Goal: Information Seeking & Learning: Learn about a topic

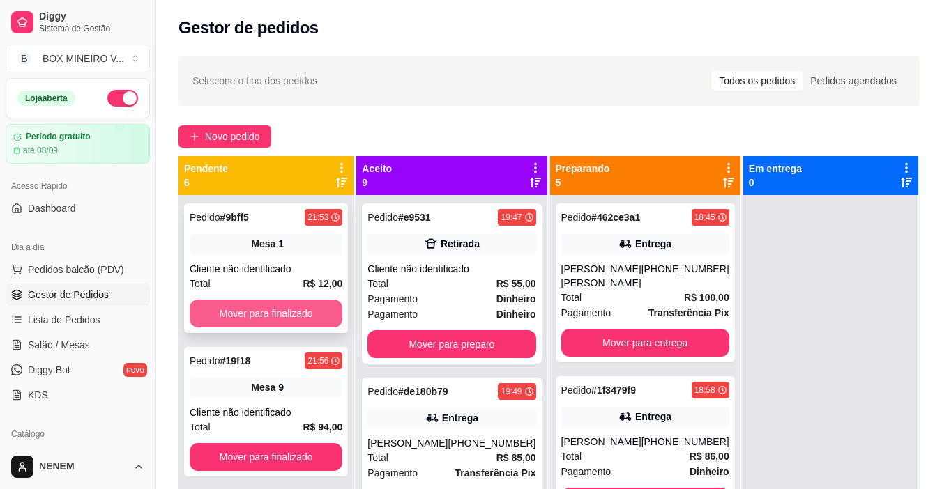
scroll to position [213, 0]
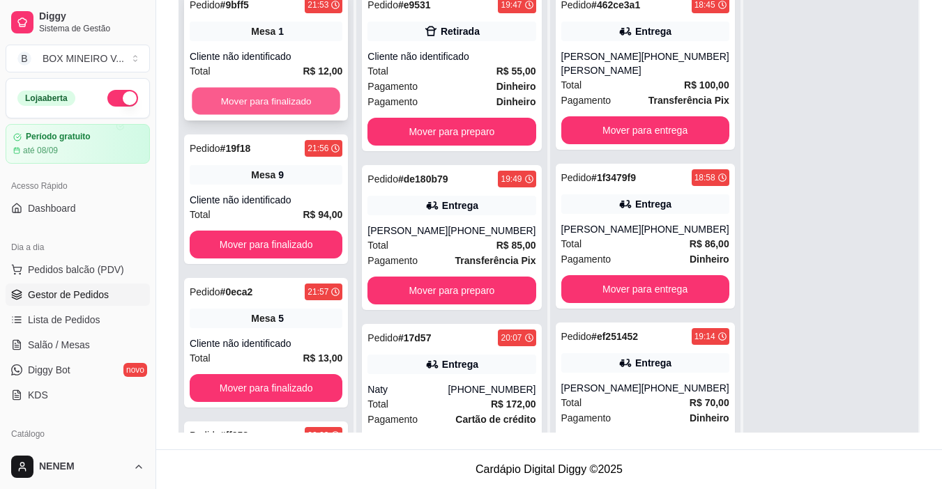
click at [286, 104] on button "Mover para finalizado" at bounding box center [266, 101] width 148 height 27
click at [280, 108] on button "Mover para finalizado" at bounding box center [266, 101] width 148 height 27
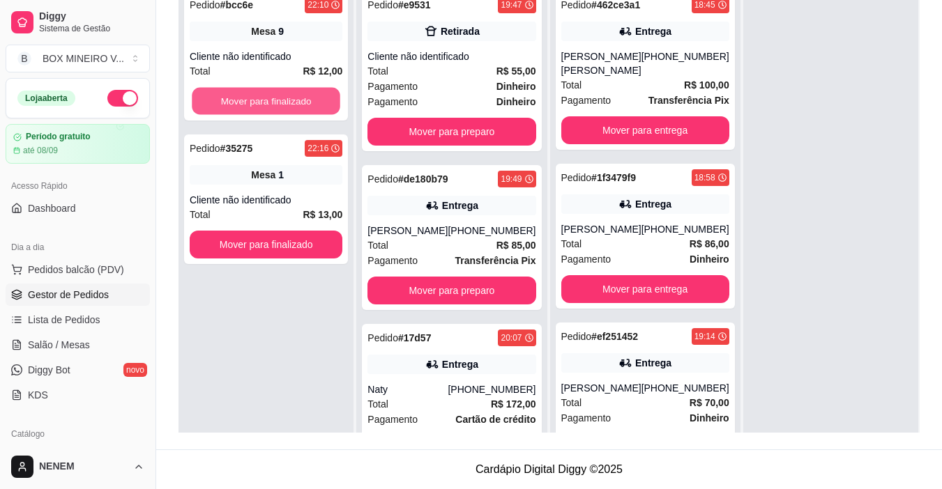
click at [280, 108] on button "Mover para finalizado" at bounding box center [266, 101] width 148 height 27
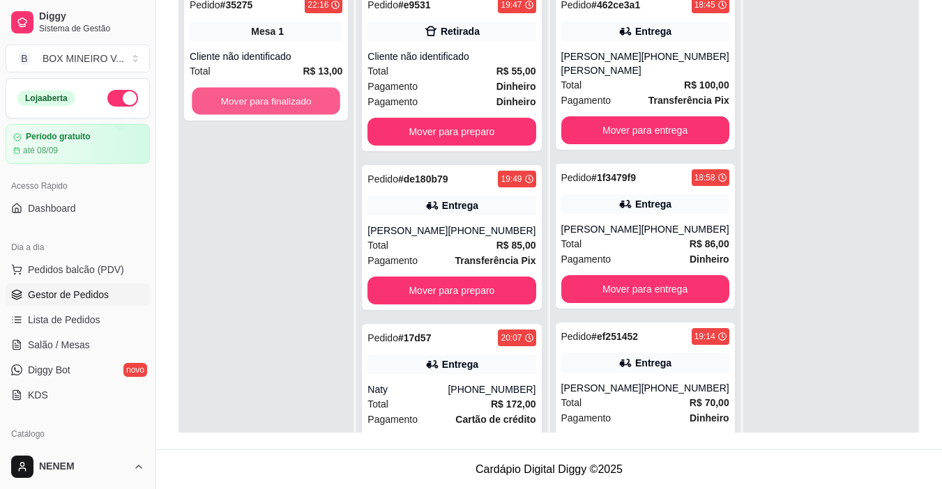
click at [280, 108] on button "Mover para finalizado" at bounding box center [266, 101] width 148 height 27
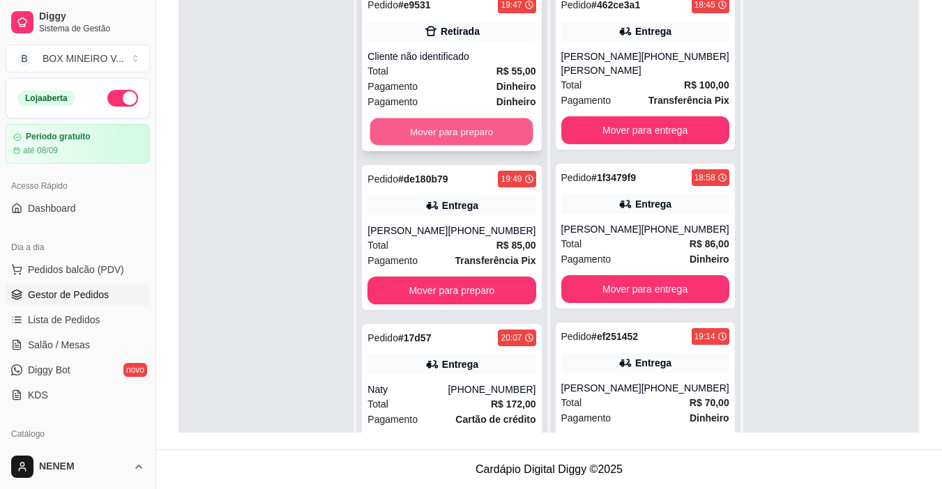
click at [441, 134] on button "Mover para preparo" at bounding box center [451, 132] width 163 height 27
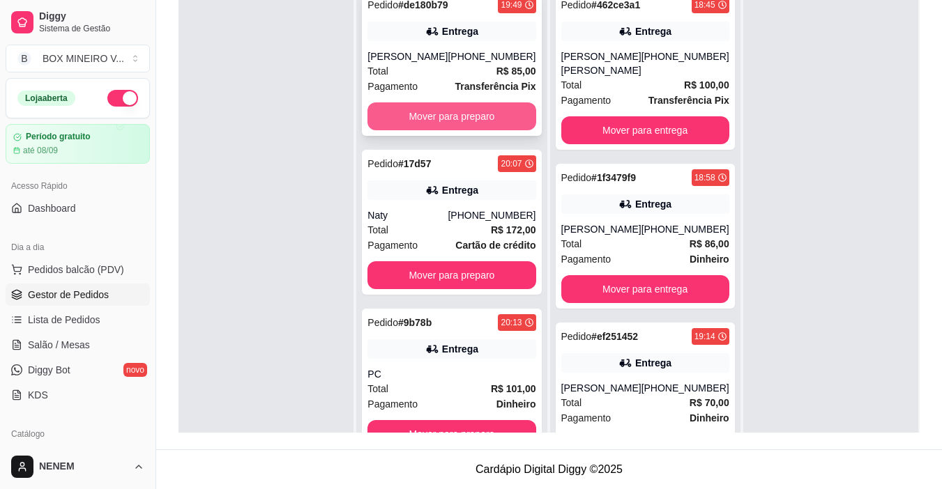
click at [442, 127] on button "Mover para preparo" at bounding box center [451, 116] width 168 height 28
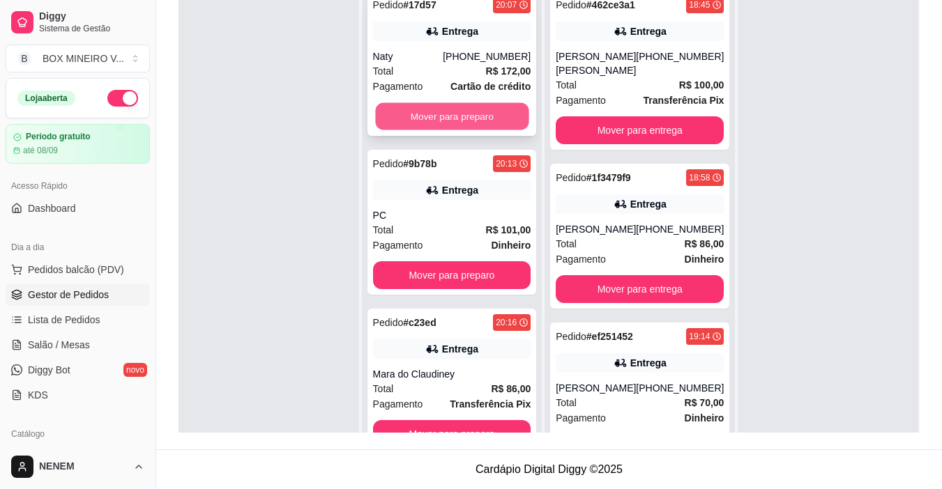
click at [443, 120] on button "Mover para preparo" at bounding box center [451, 116] width 153 height 27
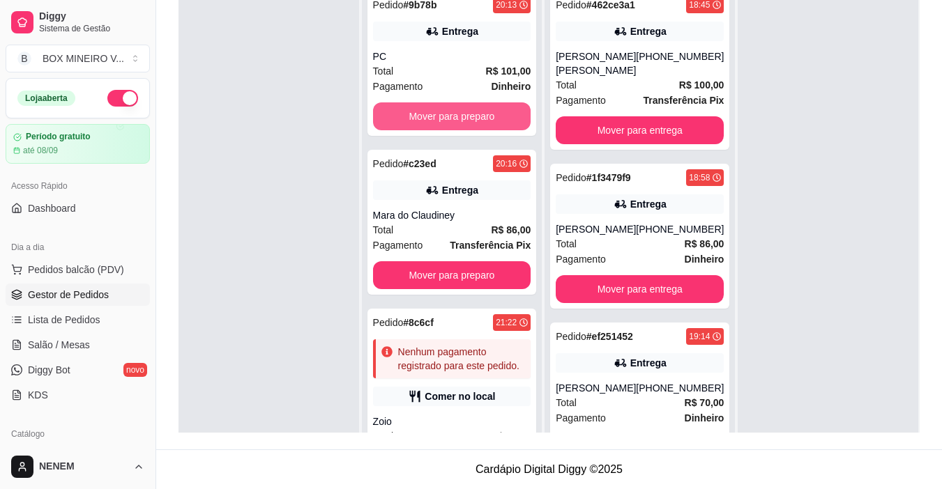
click at [443, 120] on button "Mover para preparo" at bounding box center [452, 116] width 158 height 28
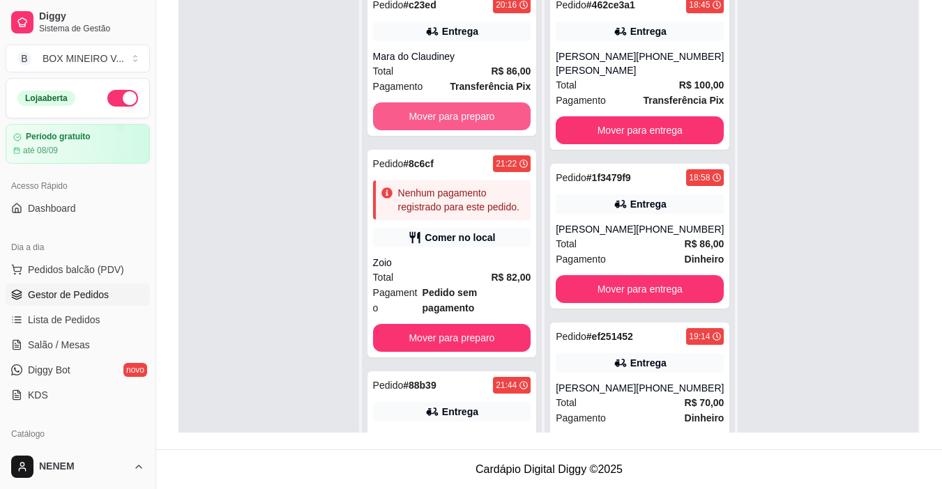
click at [443, 120] on button "Mover para preparo" at bounding box center [452, 116] width 158 height 28
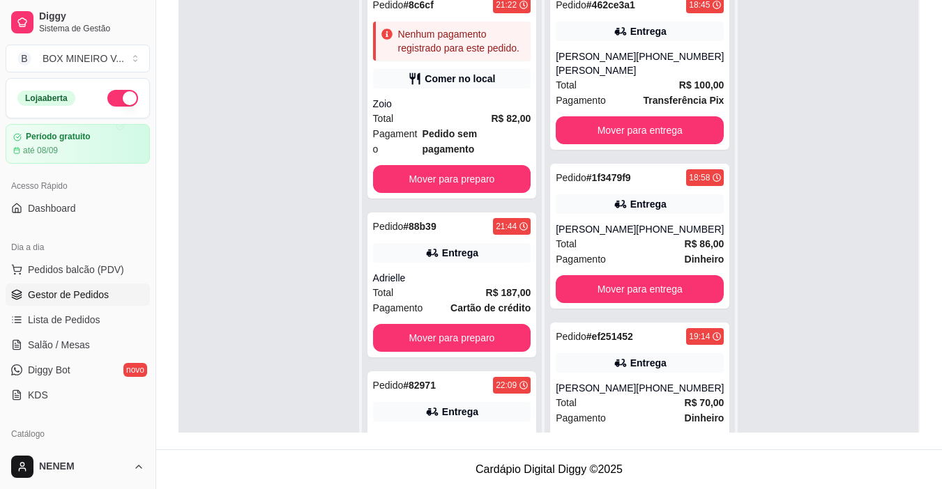
click at [443, 111] on div "Zoio" at bounding box center [452, 104] width 158 height 14
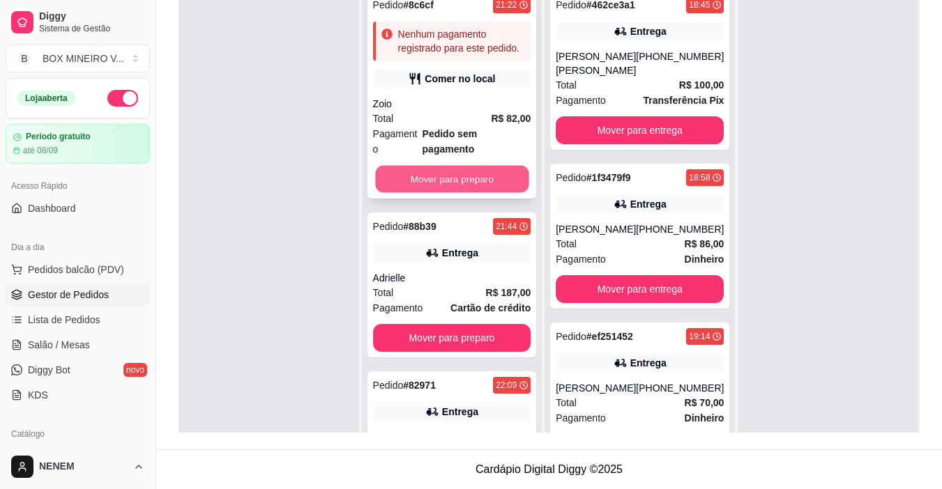
click at [452, 188] on button "Mover para preparo" at bounding box center [451, 179] width 153 height 27
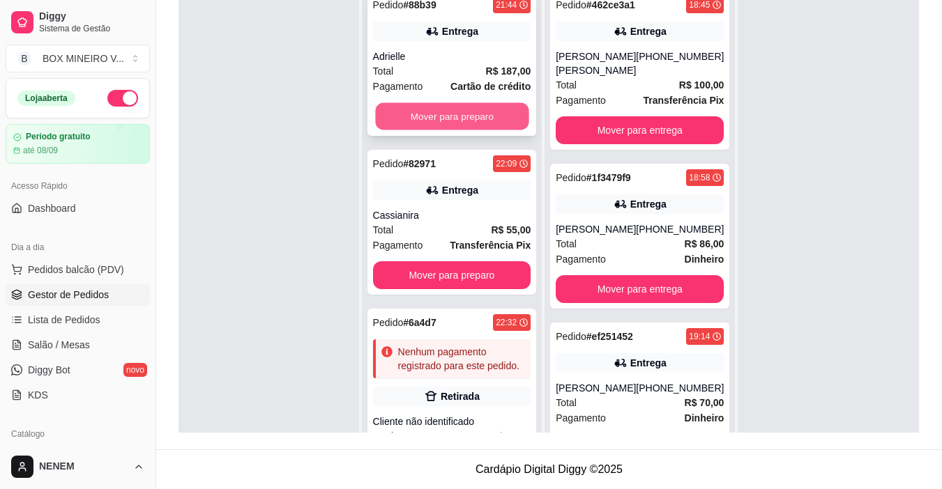
click at [453, 123] on button "Mover para preparo" at bounding box center [451, 116] width 153 height 27
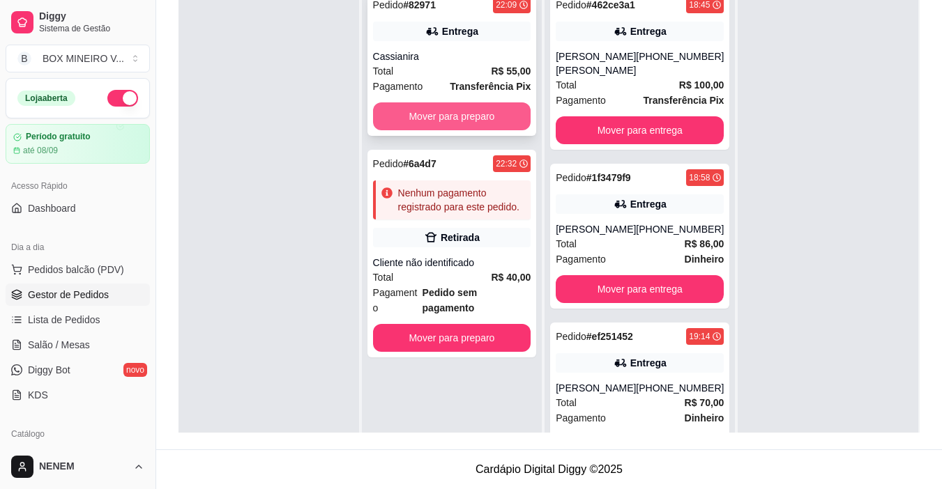
click at [455, 116] on button "Mover para preparo" at bounding box center [452, 116] width 158 height 28
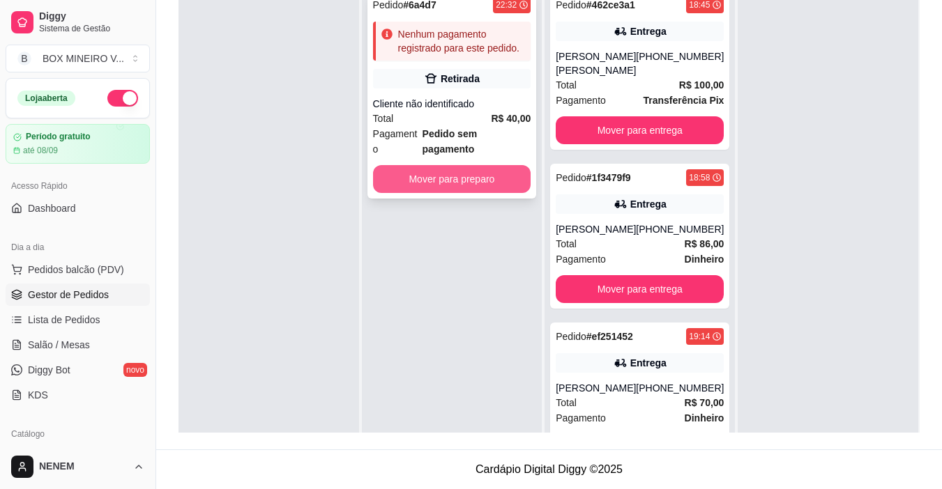
click at [449, 165] on button "Mover para preparo" at bounding box center [452, 179] width 158 height 28
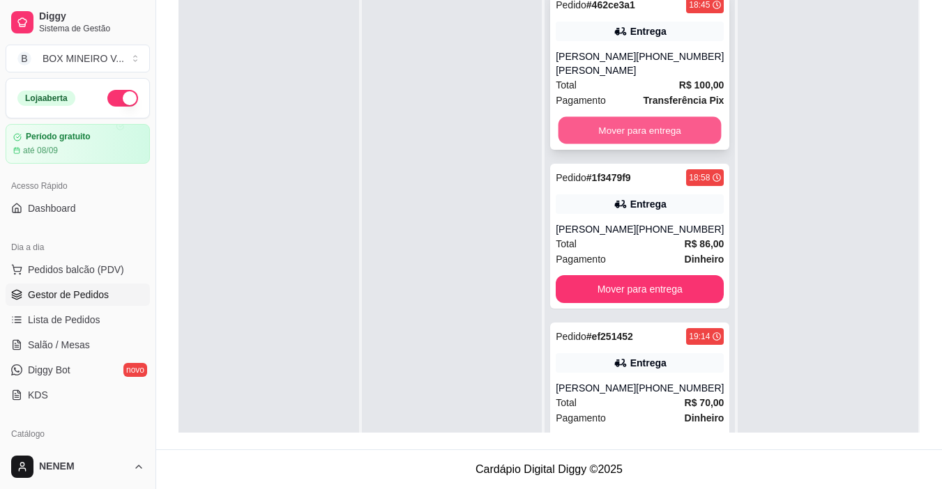
click at [601, 137] on button "Mover para entrega" at bounding box center [639, 130] width 163 height 27
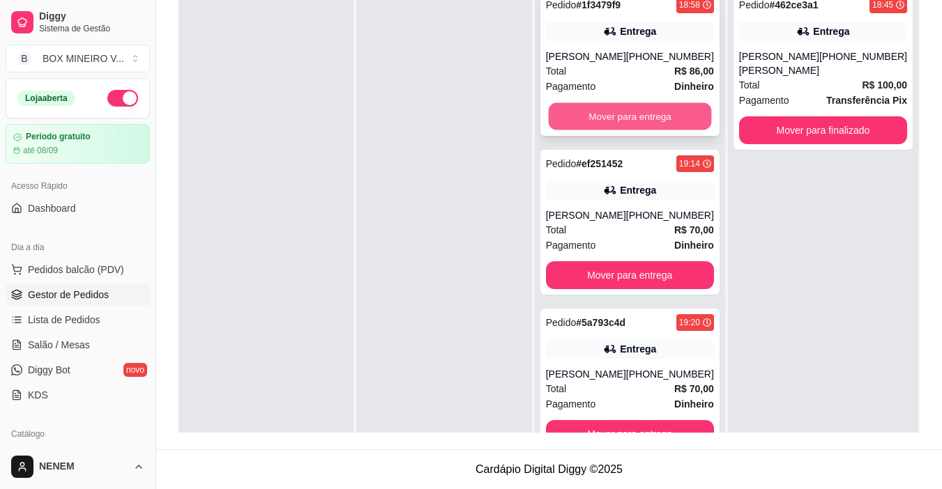
click at [609, 114] on button "Mover para entrega" at bounding box center [629, 116] width 163 height 27
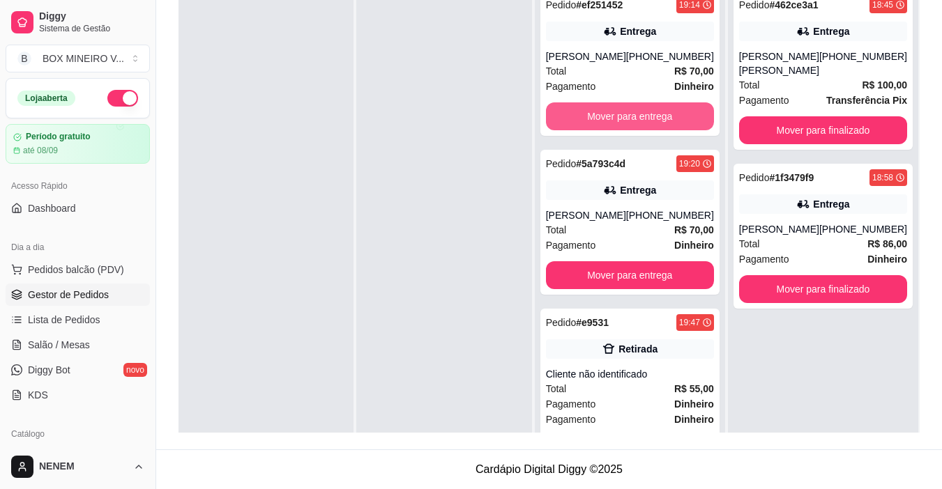
click at [609, 114] on button "Mover para entrega" at bounding box center [630, 116] width 168 height 28
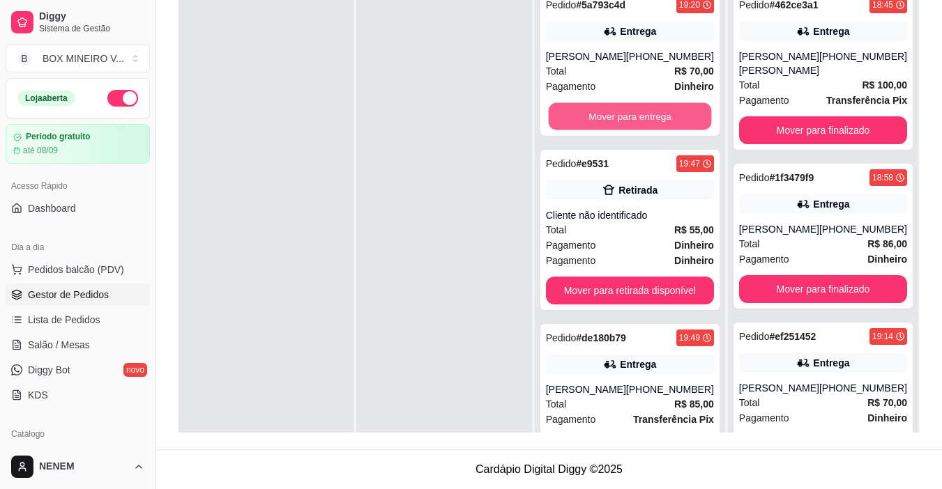
click at [609, 114] on button "Mover para entrega" at bounding box center [629, 116] width 163 height 27
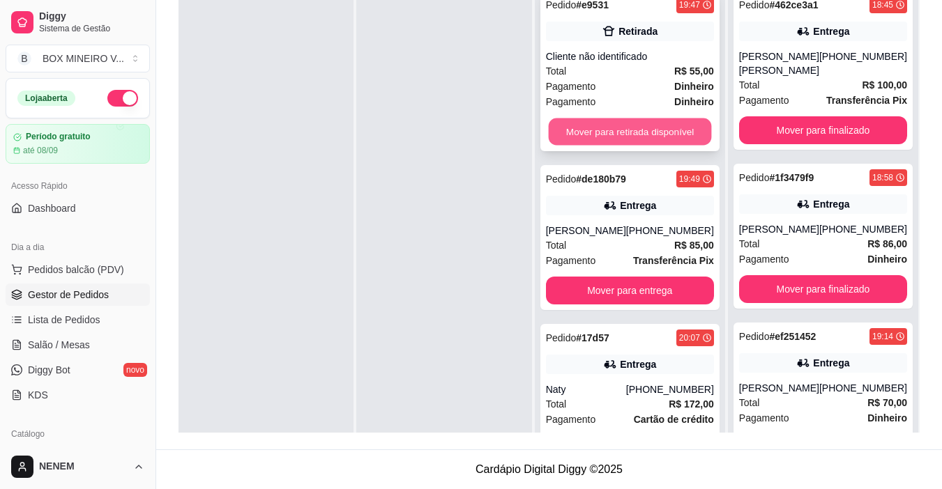
click at [609, 132] on button "Mover para retirada disponível" at bounding box center [629, 132] width 163 height 27
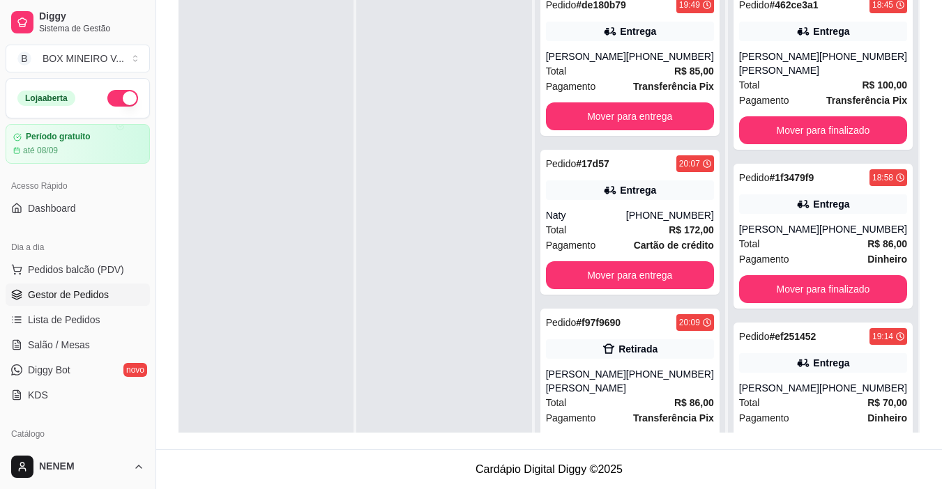
click at [609, 132] on div "Pedido # de180b79 19:49 Entrega Matheus (33) 98899-3302 Total R$ 85,00 Pagament…" at bounding box center [629, 63] width 179 height 145
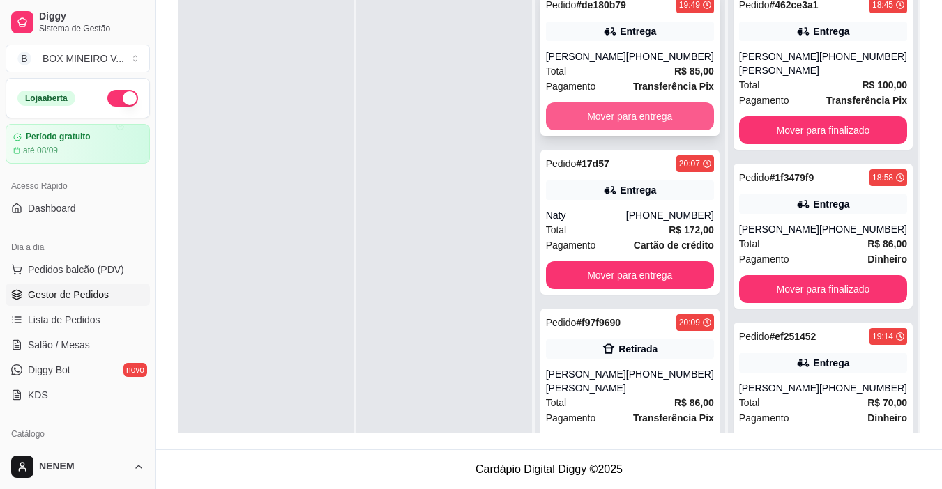
click at [627, 116] on button "Mover para entrega" at bounding box center [630, 116] width 168 height 28
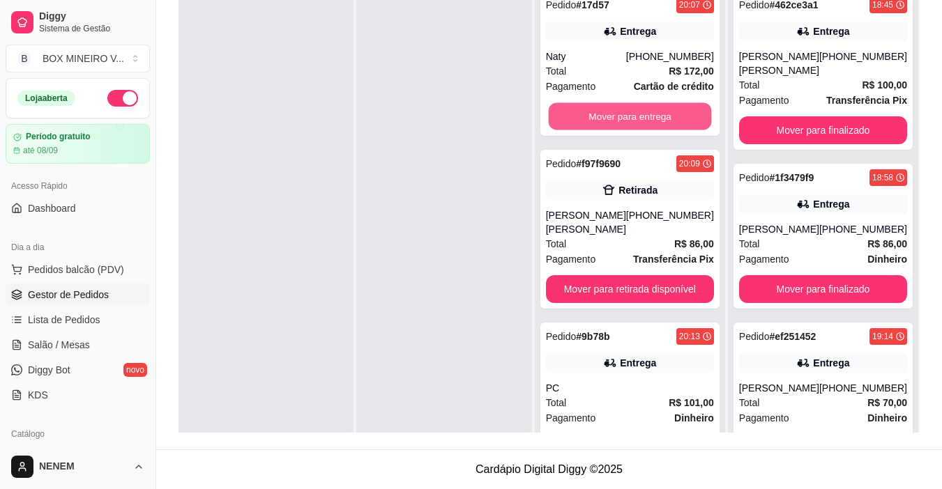
click at [627, 116] on button "Mover para entrega" at bounding box center [629, 116] width 163 height 27
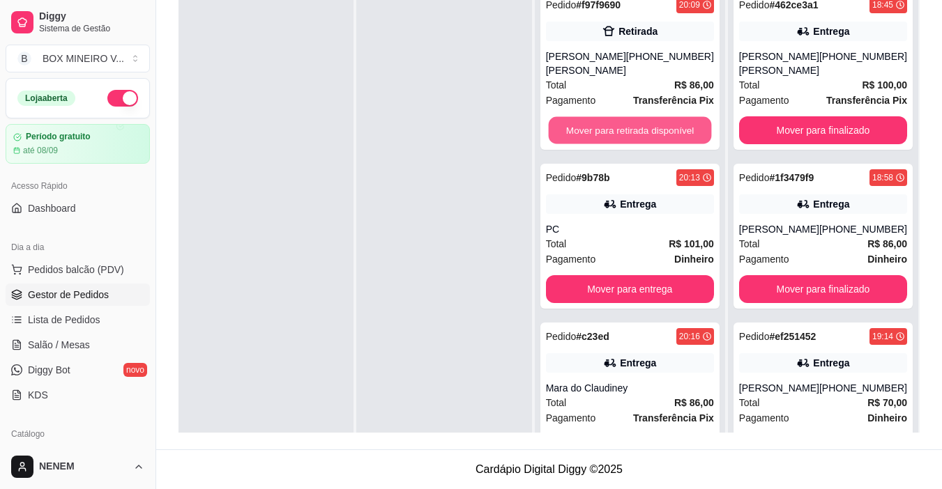
click at [627, 117] on button "Mover para retirada disponível" at bounding box center [629, 130] width 163 height 27
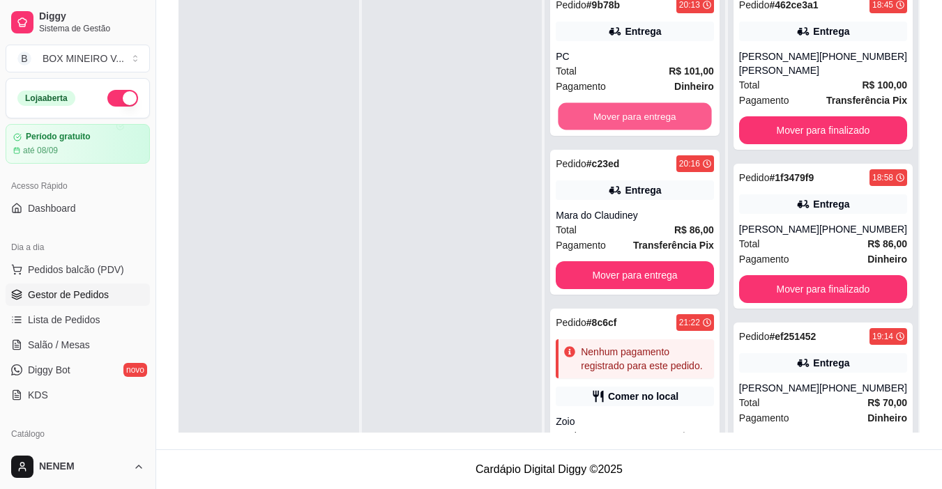
click at [627, 116] on button "Mover para entrega" at bounding box center [634, 116] width 153 height 27
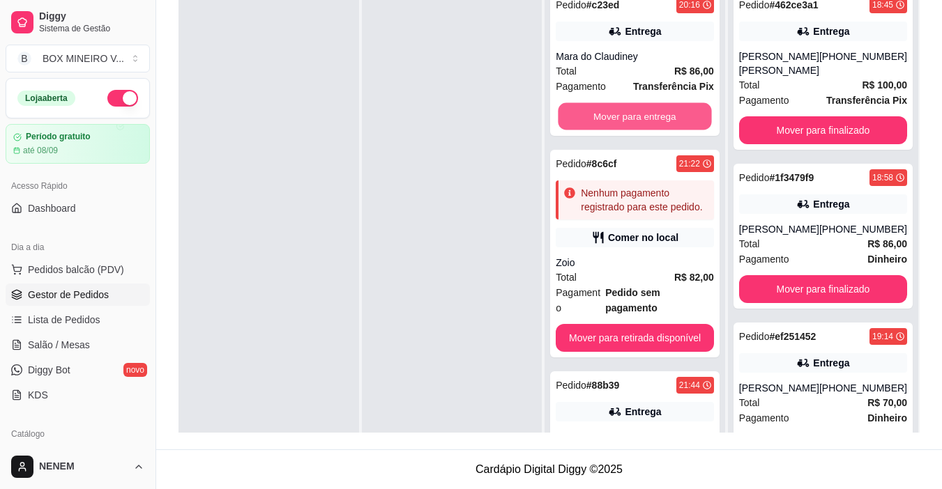
click at [627, 116] on button "Mover para entrega" at bounding box center [634, 116] width 153 height 27
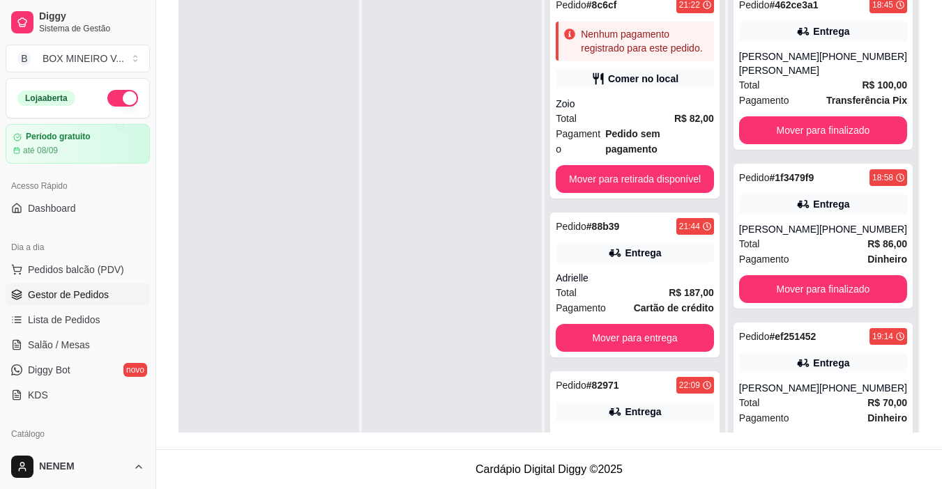
click at [627, 116] on div "Total R$ 82,00" at bounding box center [635, 118] width 158 height 15
click at [620, 165] on button "Mover para retirada disponível" at bounding box center [635, 179] width 158 height 28
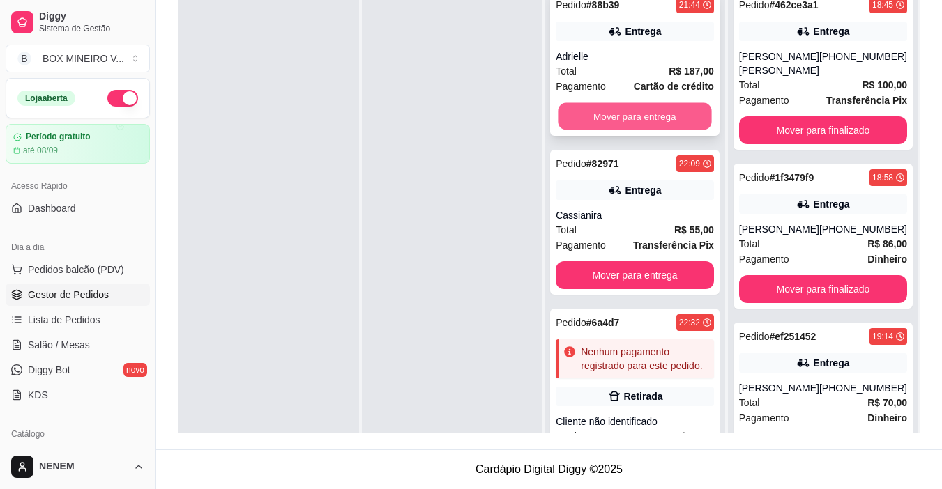
click at [632, 108] on button "Mover para entrega" at bounding box center [634, 116] width 153 height 27
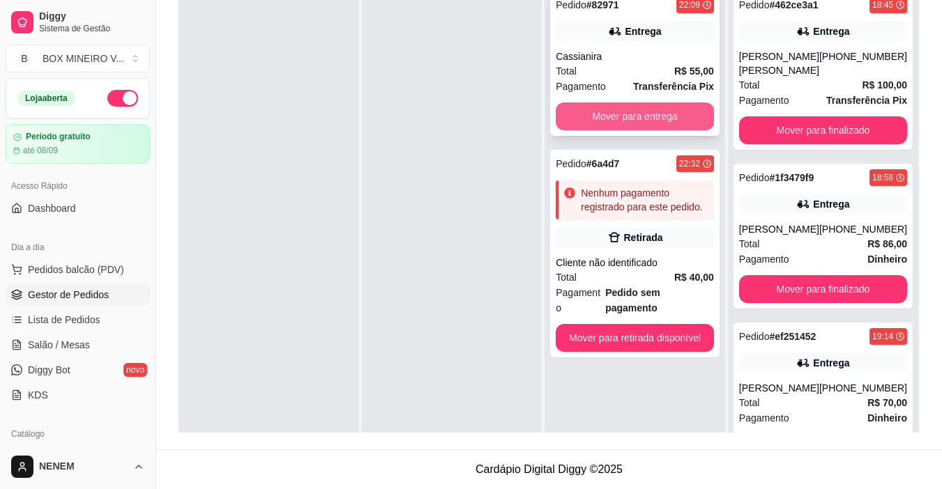
click at [629, 114] on button "Mover para entrega" at bounding box center [635, 116] width 158 height 28
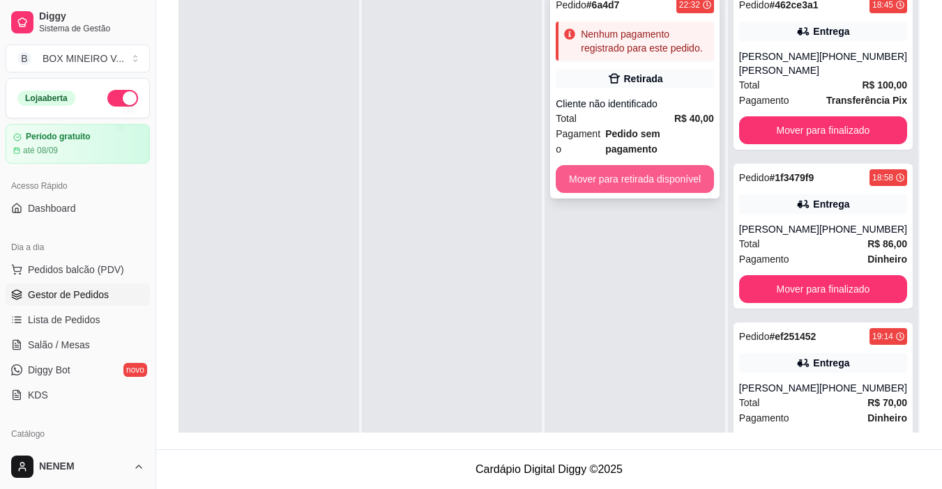
click at [629, 165] on button "Mover para retirada disponível" at bounding box center [635, 179] width 158 height 28
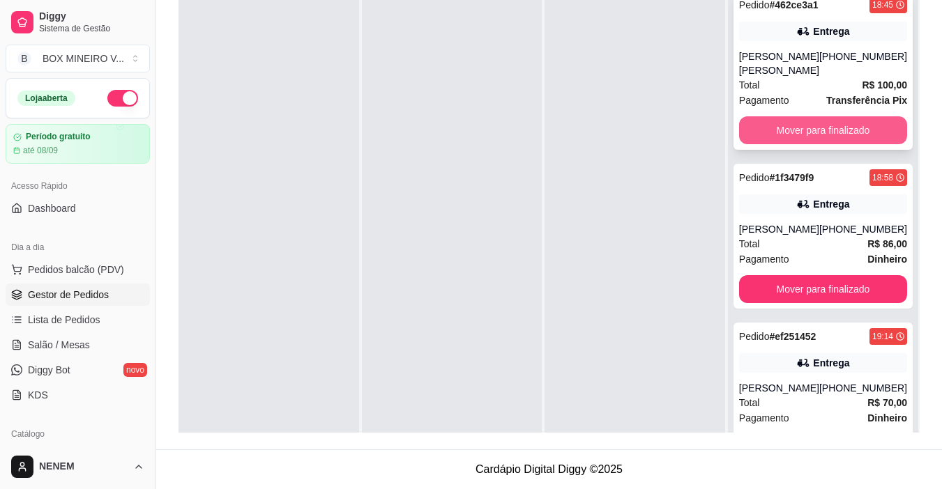
click at [774, 139] on button "Mover para finalizado" at bounding box center [823, 130] width 168 height 28
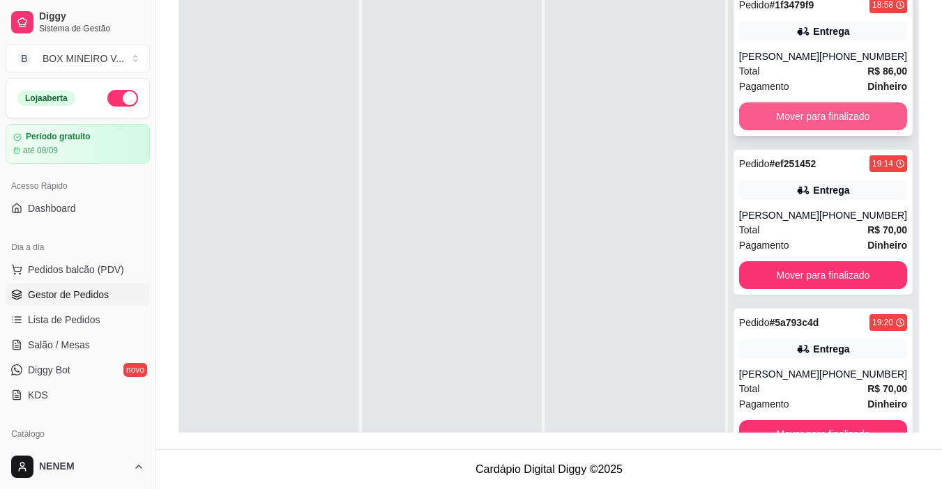
click at [782, 112] on button "Mover para finalizado" at bounding box center [823, 116] width 168 height 28
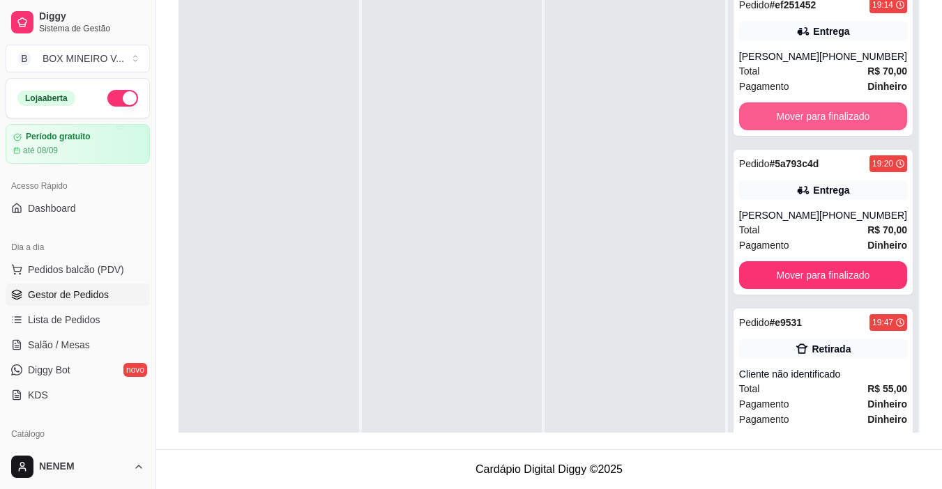
click at [782, 112] on button "Mover para finalizado" at bounding box center [823, 116] width 168 height 28
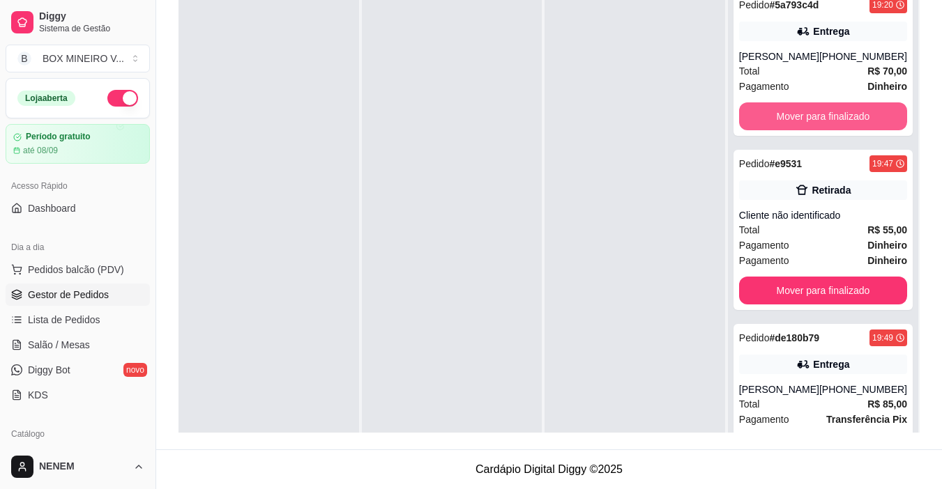
click at [782, 112] on button "Mover para finalizado" at bounding box center [823, 116] width 168 height 28
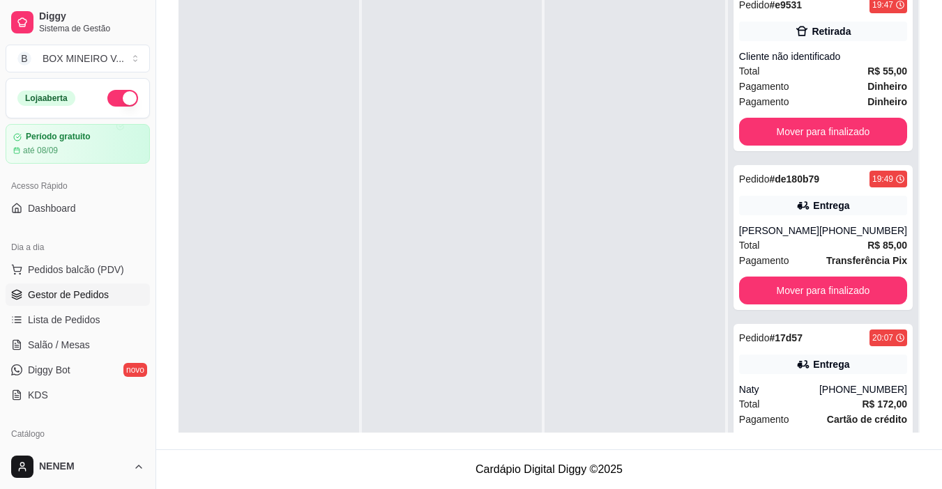
click at [782, 112] on div "Pedido # e9531 19:47 Retirada Cliente não identificado Total R$ 55,00 Pagamento…" at bounding box center [822, 71] width 179 height 160
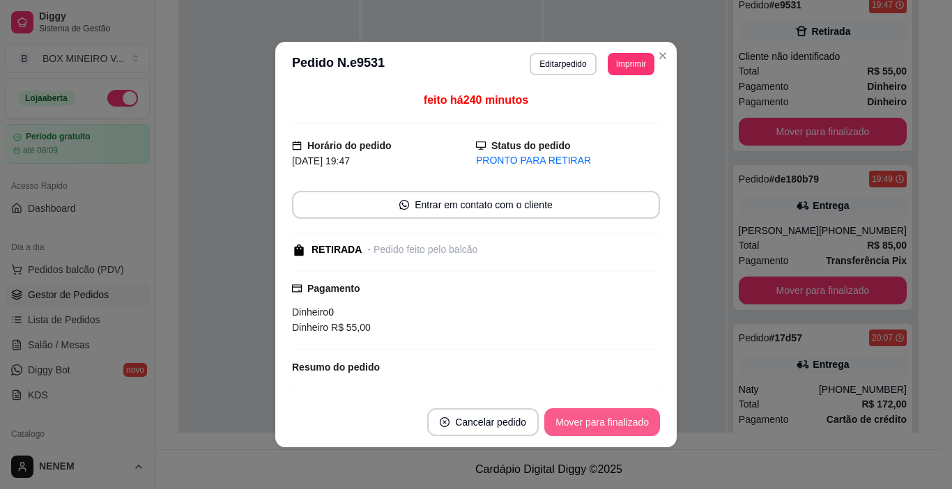
click at [585, 427] on button "Mover para finalizado" at bounding box center [602, 422] width 116 height 28
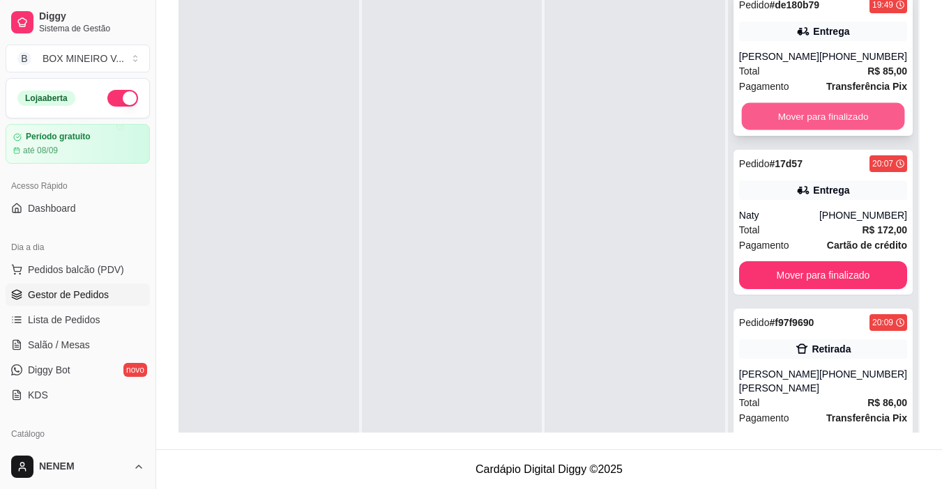
click at [784, 116] on button "Mover para finalizado" at bounding box center [822, 116] width 163 height 27
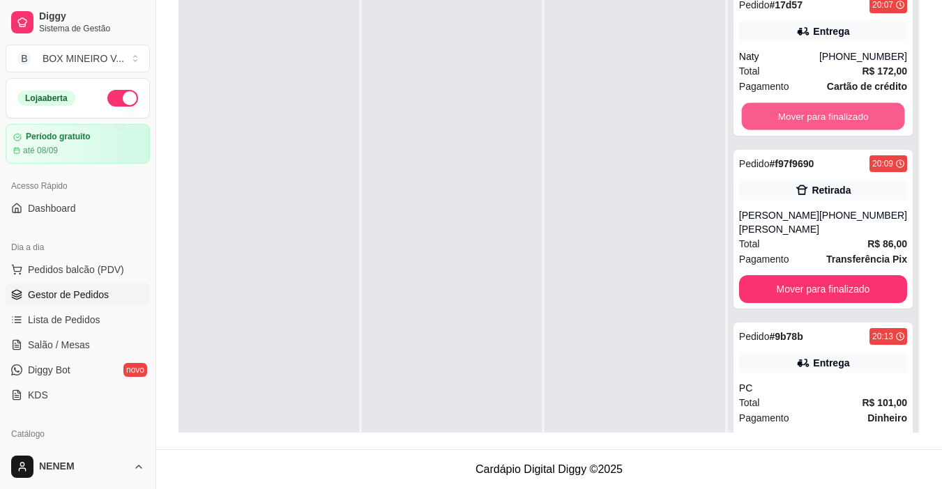
click at [784, 116] on button "Mover para finalizado" at bounding box center [822, 116] width 163 height 27
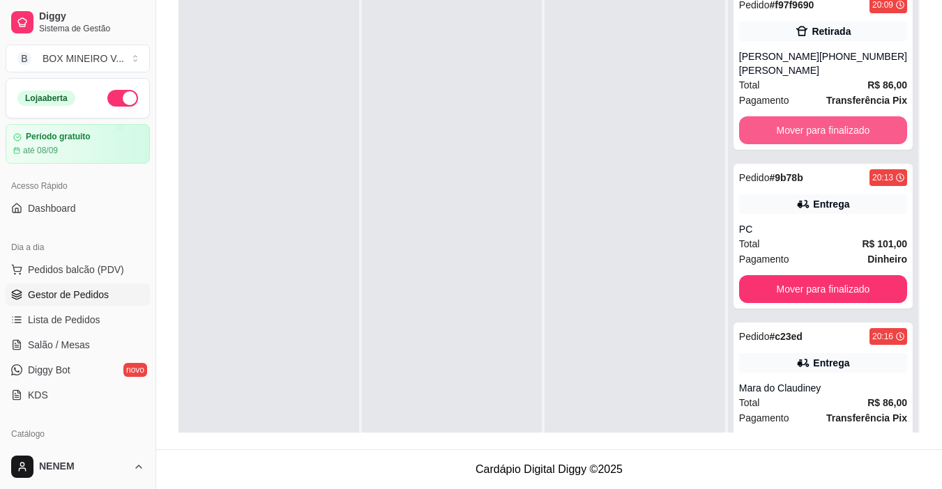
click at [784, 116] on button "Mover para finalizado" at bounding box center [823, 130] width 168 height 28
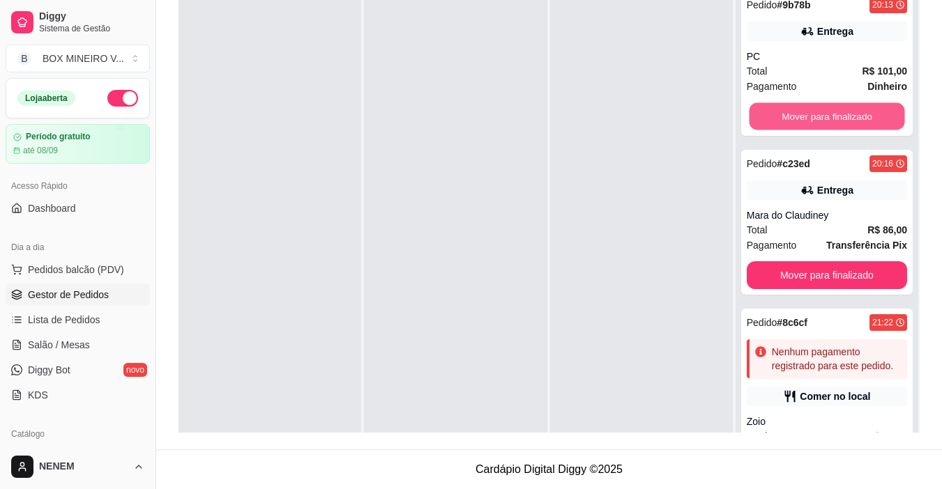
click at [784, 116] on button "Mover para finalizado" at bounding box center [826, 116] width 155 height 27
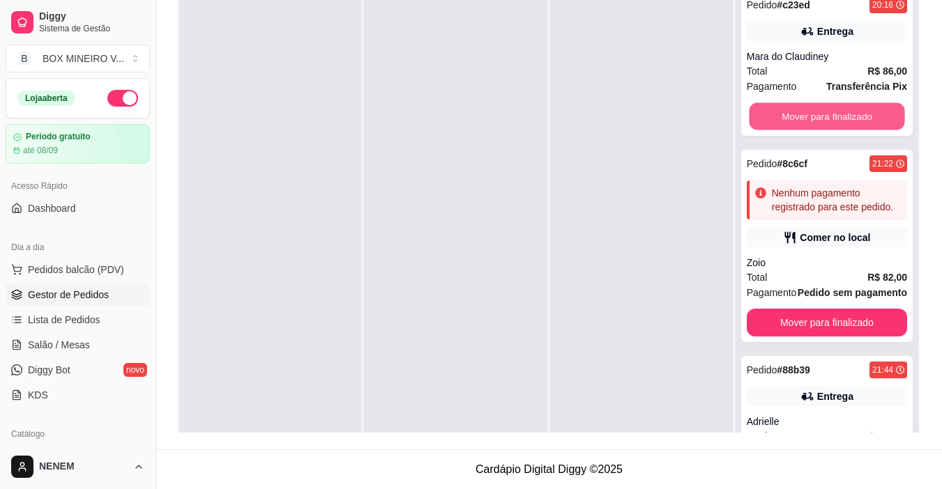
click at [784, 116] on button "Mover para finalizado" at bounding box center [826, 116] width 155 height 27
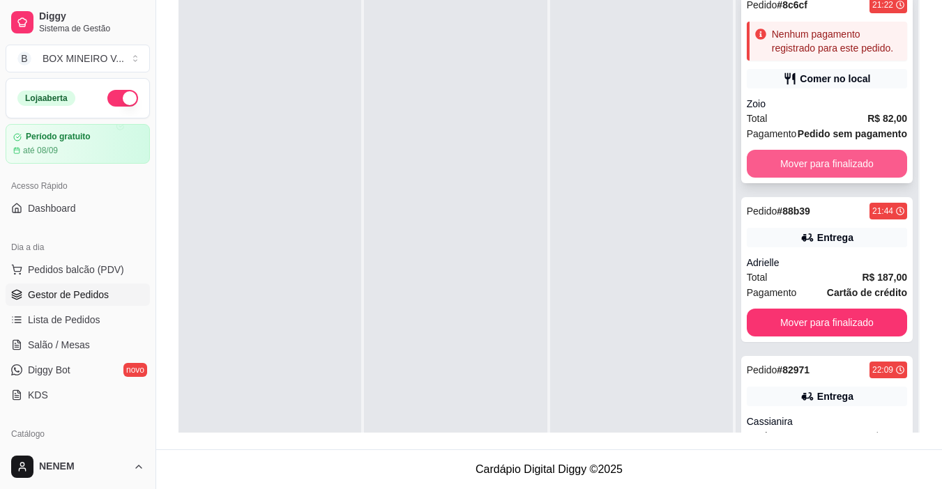
click at [785, 178] on button "Mover para finalizado" at bounding box center [827, 164] width 160 height 28
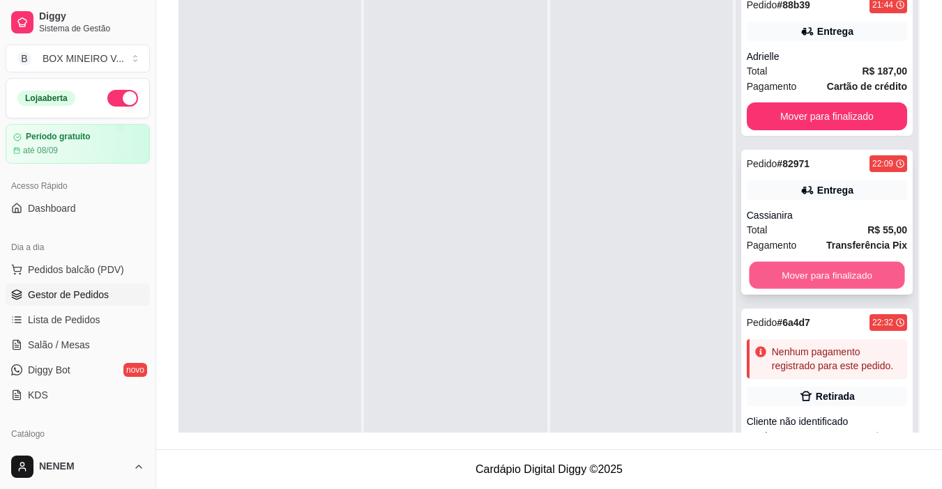
click at [786, 266] on button "Mover para finalizado" at bounding box center [826, 275] width 155 height 27
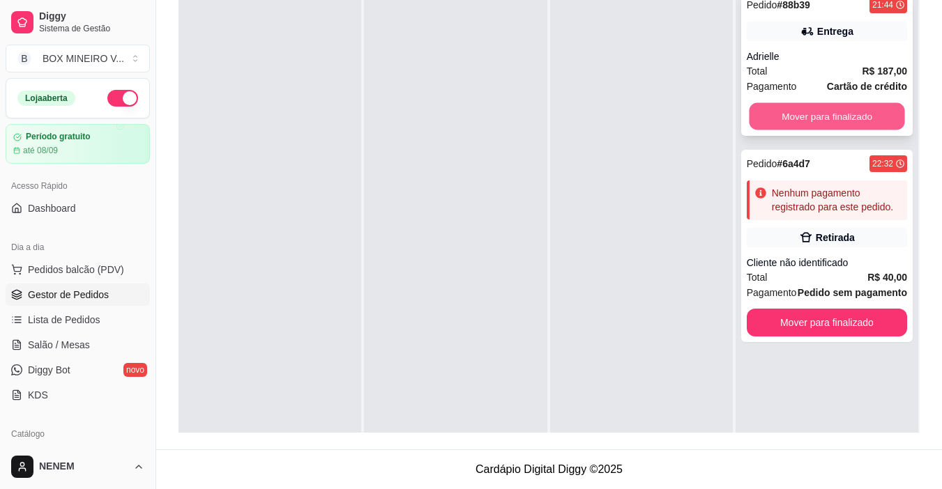
click at [816, 110] on button "Mover para finalizado" at bounding box center [826, 116] width 155 height 27
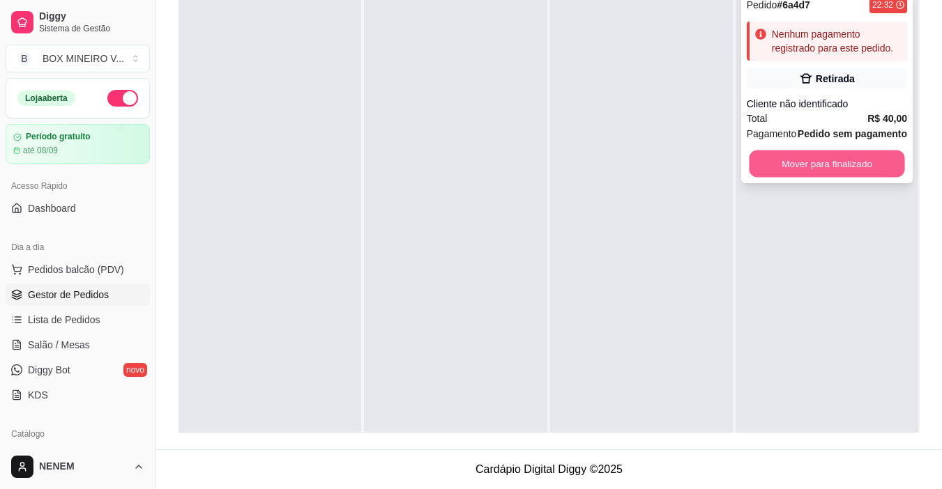
click at [813, 159] on button "Mover para finalizado" at bounding box center [826, 164] width 155 height 27
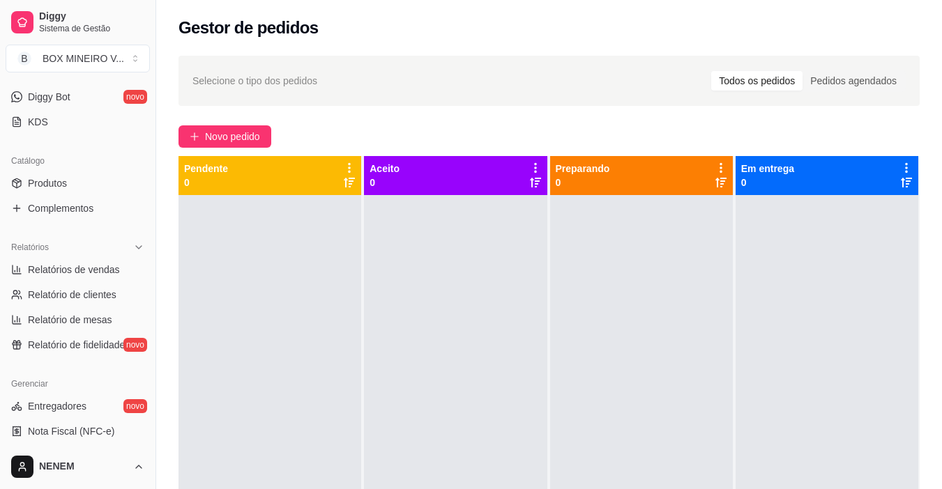
scroll to position [277, 0]
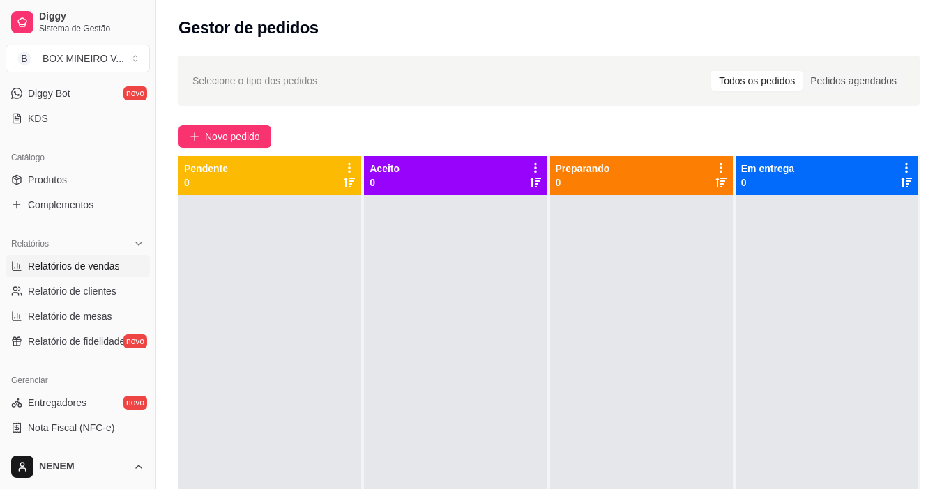
click at [84, 269] on span "Relatórios de vendas" at bounding box center [74, 266] width 92 height 14
select select "ALL"
select select "0"
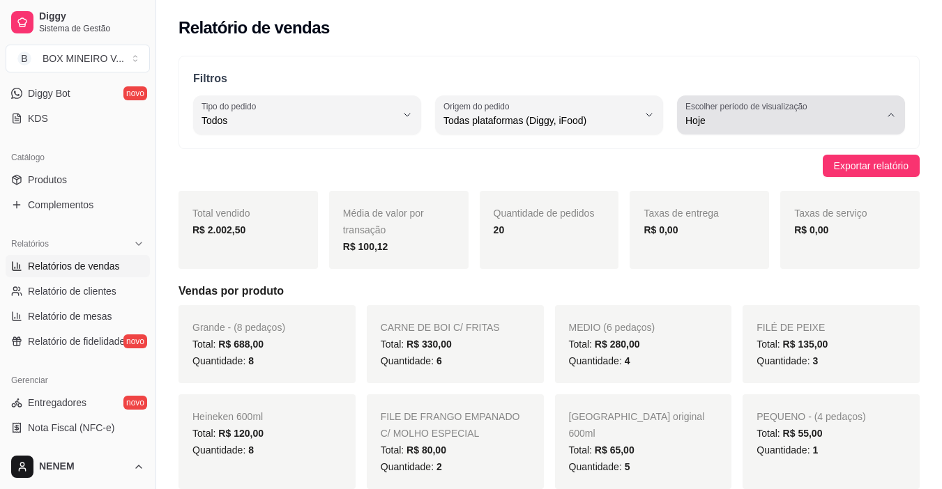
click at [784, 115] on span "Hoje" at bounding box center [782, 121] width 194 height 14
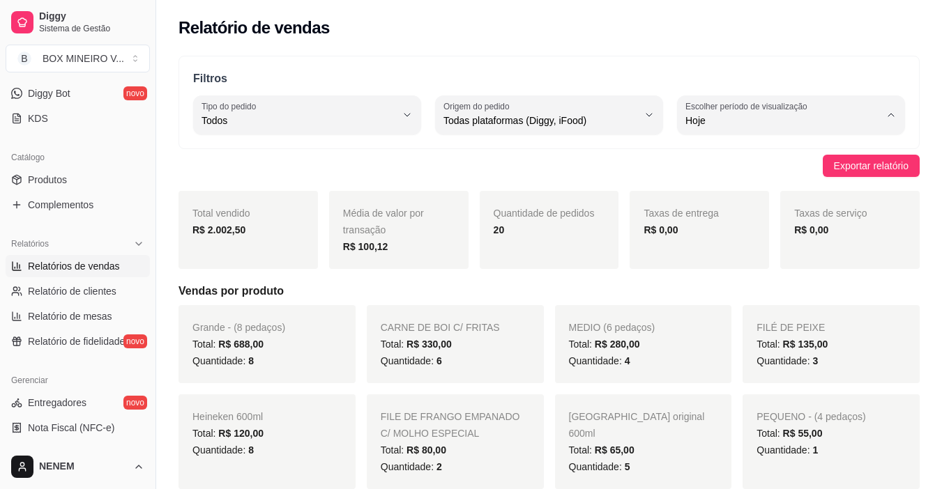
click at [786, 178] on span "Ontem" at bounding box center [784, 176] width 184 height 13
type input "1"
select select "1"
click at [894, 158] on span "Exportar relatório" at bounding box center [871, 165] width 75 height 15
click at [224, 221] on div "Total vendido R$ 1.716,50" at bounding box center [247, 230] width 139 height 78
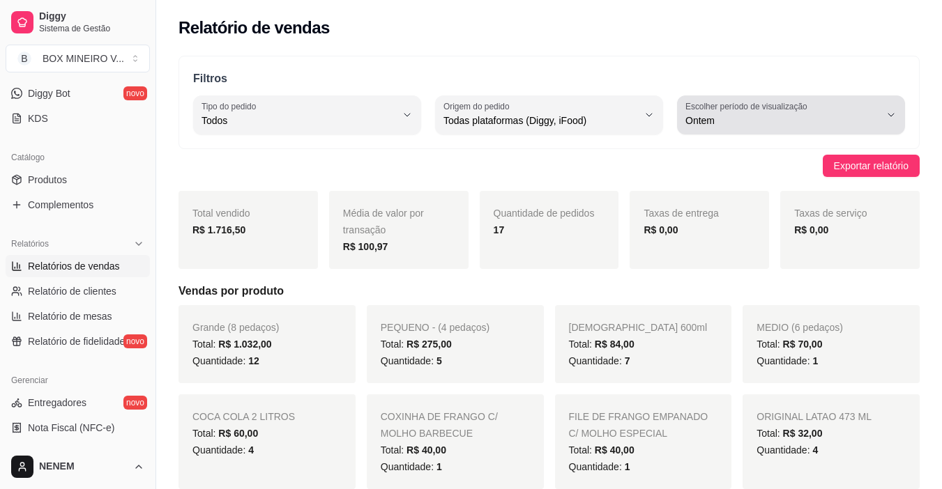
click at [726, 126] on span "Ontem" at bounding box center [782, 121] width 194 height 14
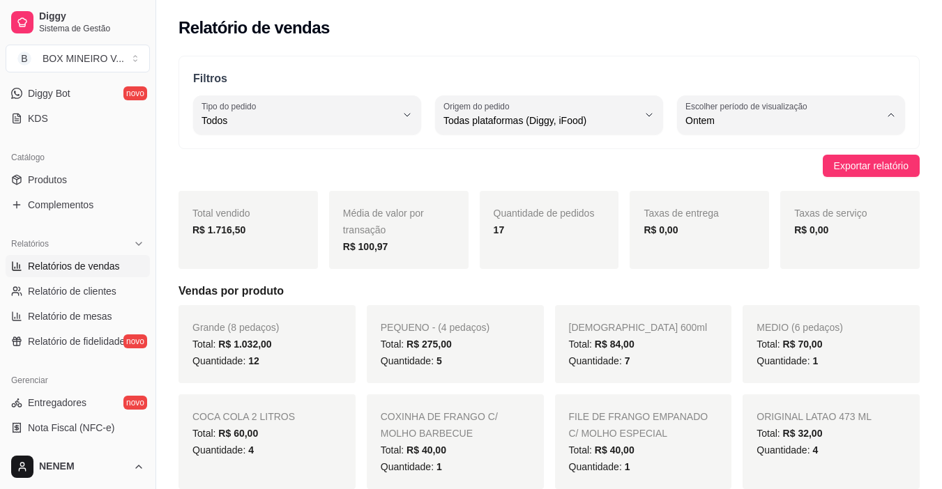
click at [717, 154] on span "Hoje" at bounding box center [784, 153] width 184 height 13
type input "0"
select select "0"
drag, startPoint x: 151, startPoint y: 236, endPoint x: 148, endPoint y: 268, distance: 32.3
click at [148, 268] on div "Diggy Sistema de Gestão B BOX MINEIRO V ... Loja aberta Período gratuito até 08…" at bounding box center [77, 244] width 155 height 489
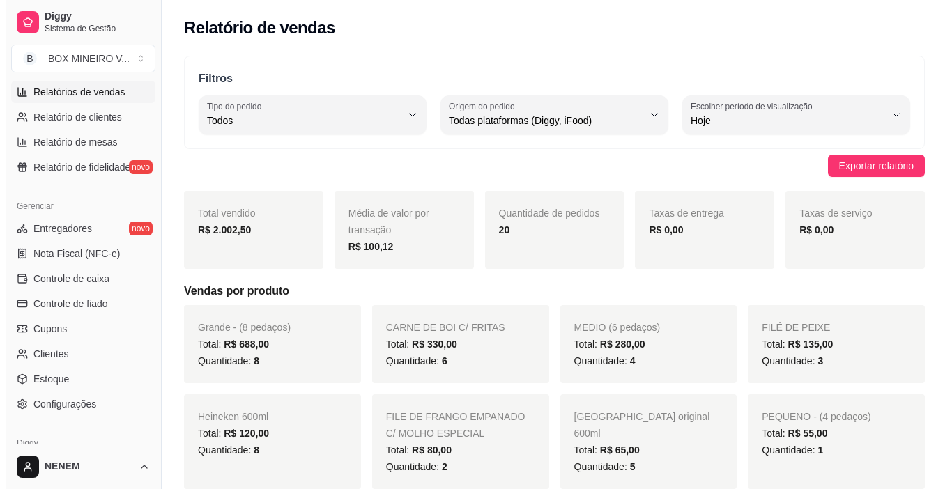
scroll to position [452, 0]
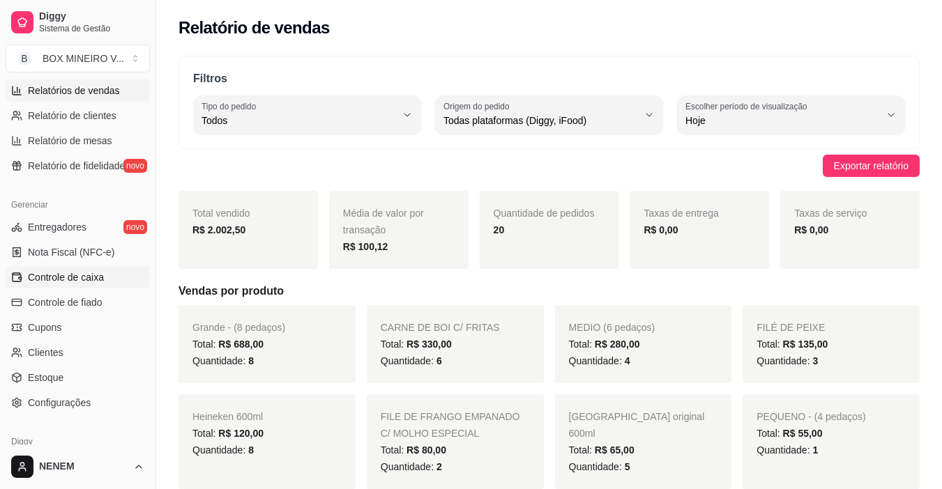
click at [94, 277] on span "Controle de caixa" at bounding box center [66, 277] width 76 height 14
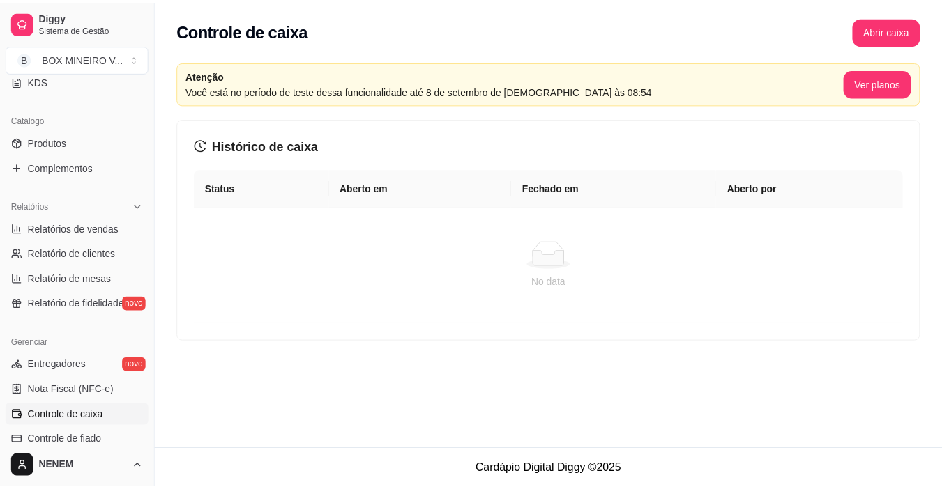
scroll to position [312, 0]
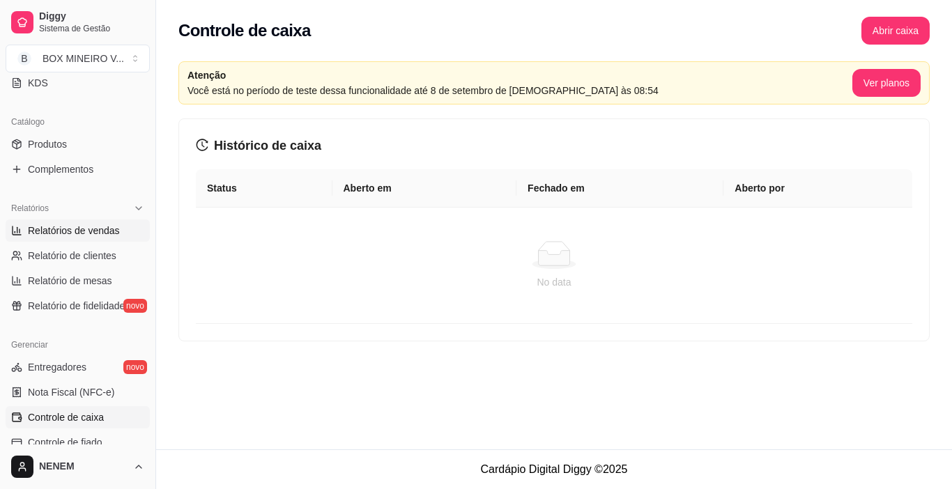
click at [117, 227] on link "Relatórios de vendas" at bounding box center [78, 231] width 144 height 22
select select "ALL"
select select "0"
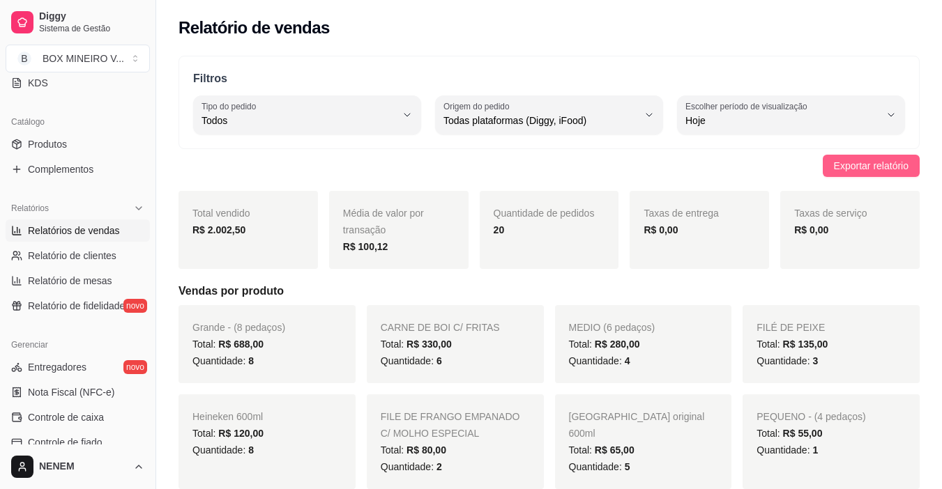
click at [836, 161] on span "Exportar relatório" at bounding box center [871, 165] width 75 height 15
click at [100, 258] on span "Relatório de clientes" at bounding box center [72, 256] width 89 height 14
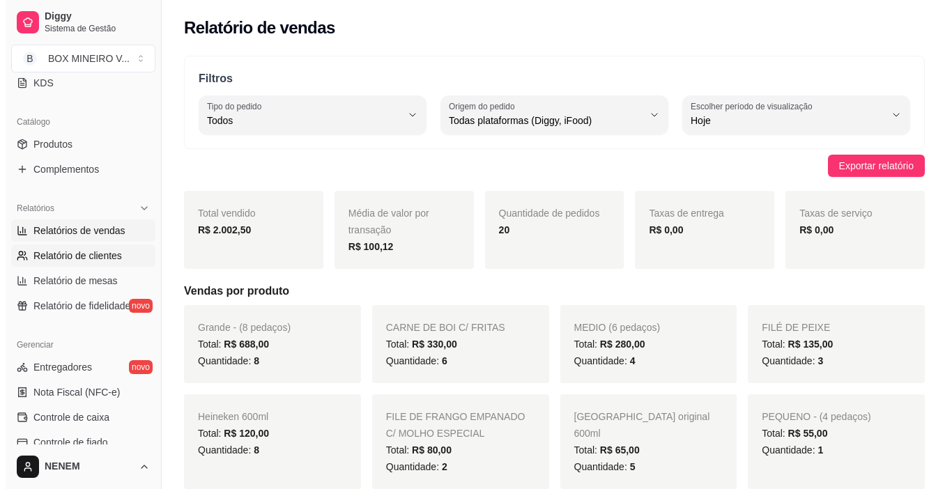
select select "30"
select select "HIGHEST_TOTAL_SPENT_WITH_ORDERS"
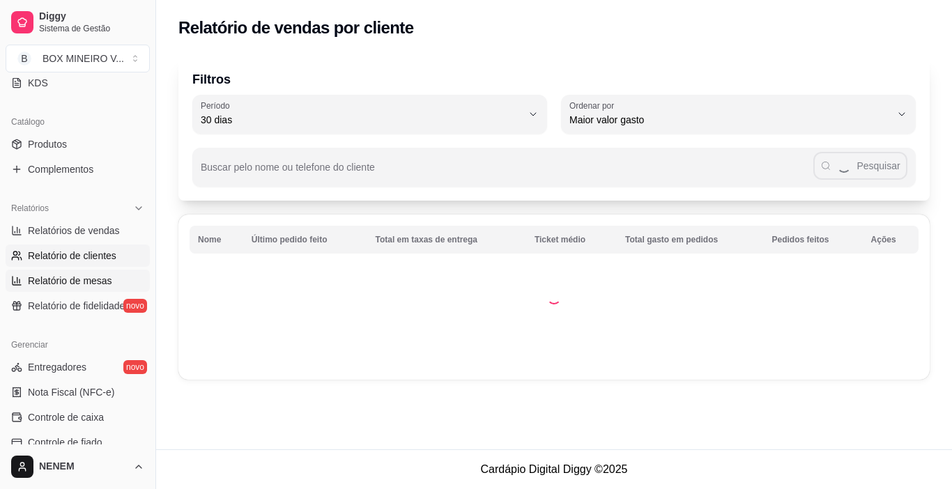
click at [94, 274] on span "Relatório de mesas" at bounding box center [70, 281] width 84 height 14
select select "TOTAL_OF_ORDERS"
select select "7"
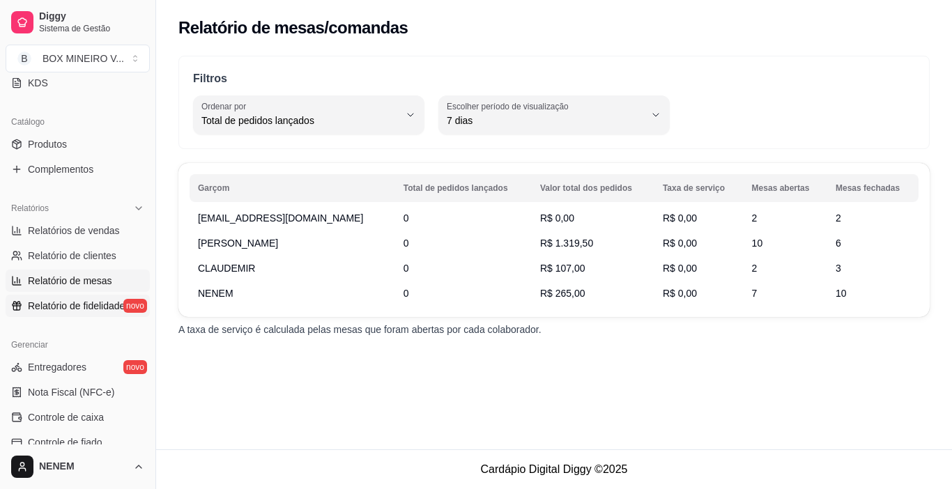
click at [93, 303] on span "Relatório de fidelidade" at bounding box center [76, 306] width 97 height 14
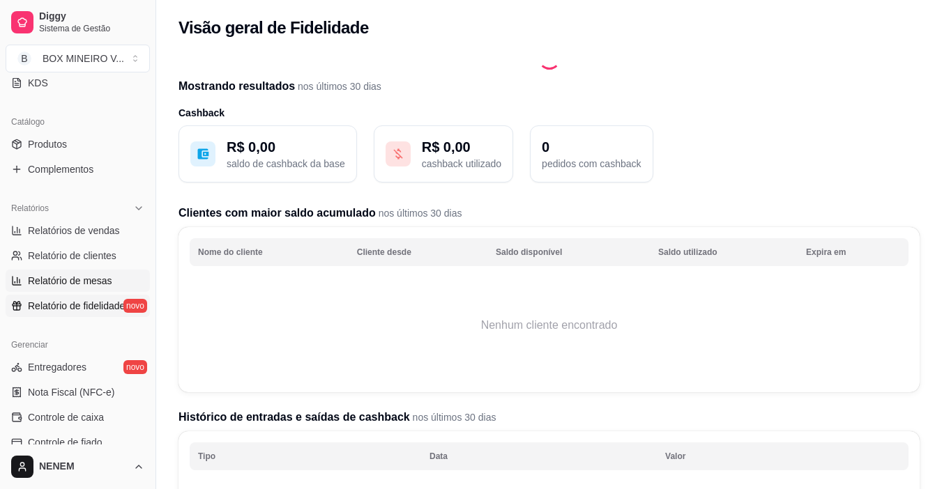
click at [88, 273] on link "Relatório de mesas" at bounding box center [78, 281] width 144 height 22
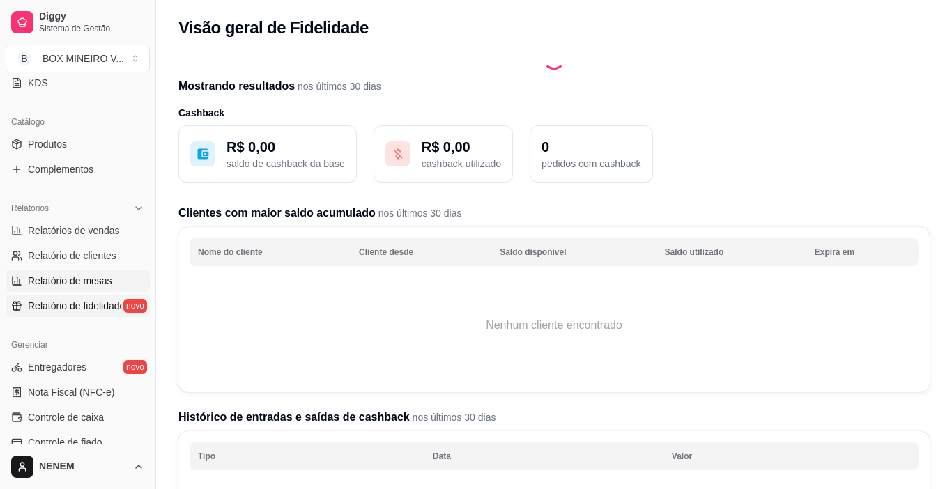
select select "TOTAL_OF_ORDERS"
select select "7"
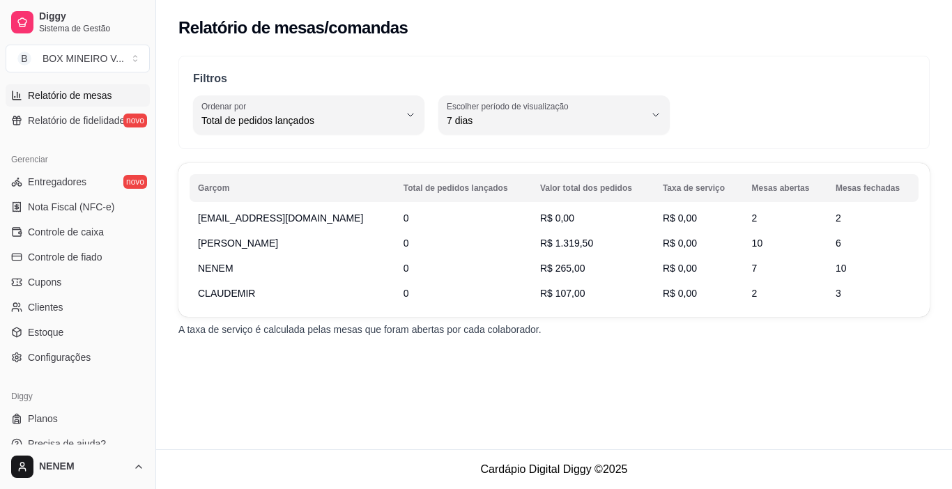
scroll to position [496, 0]
click at [70, 121] on span "Relatório de fidelidade" at bounding box center [76, 123] width 97 height 14
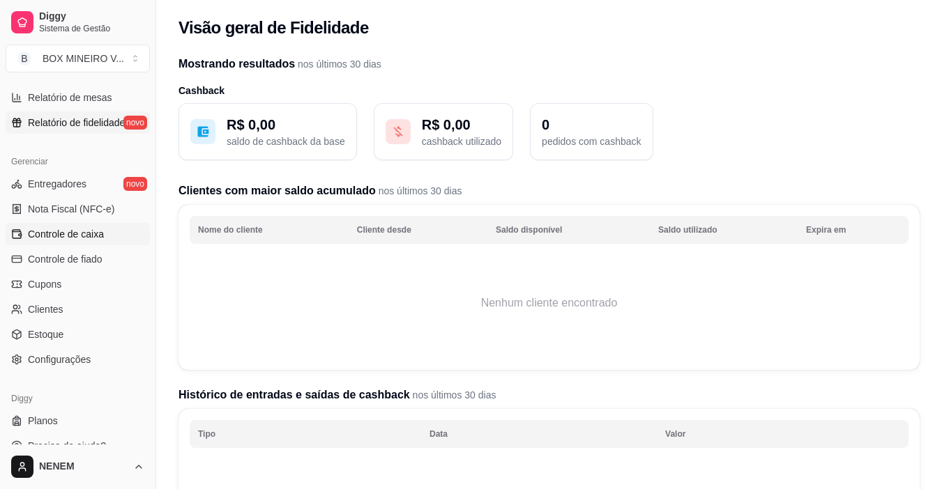
click at [112, 234] on link "Controle de caixa" at bounding box center [78, 234] width 144 height 22
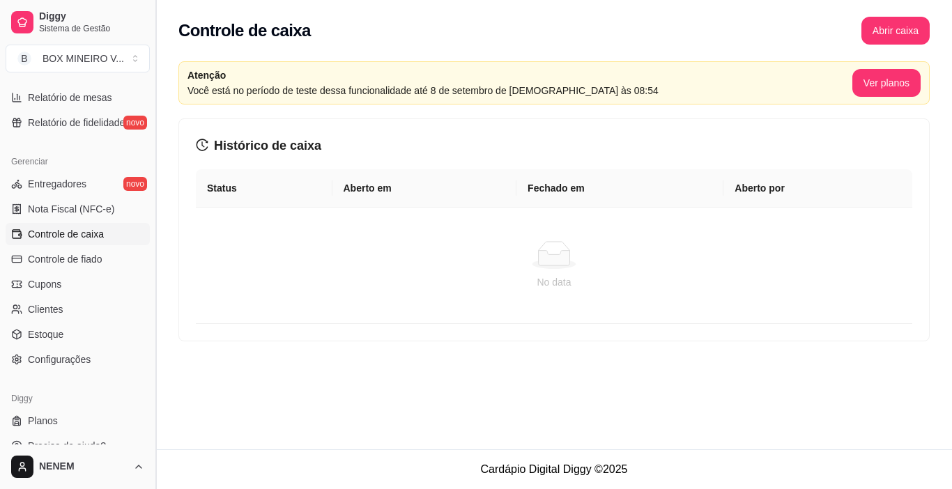
drag, startPoint x: 151, startPoint y: 326, endPoint x: 153, endPoint y: 349, distance: 23.1
click at [153, 349] on button "Toggle Sidebar" at bounding box center [155, 244] width 11 height 489
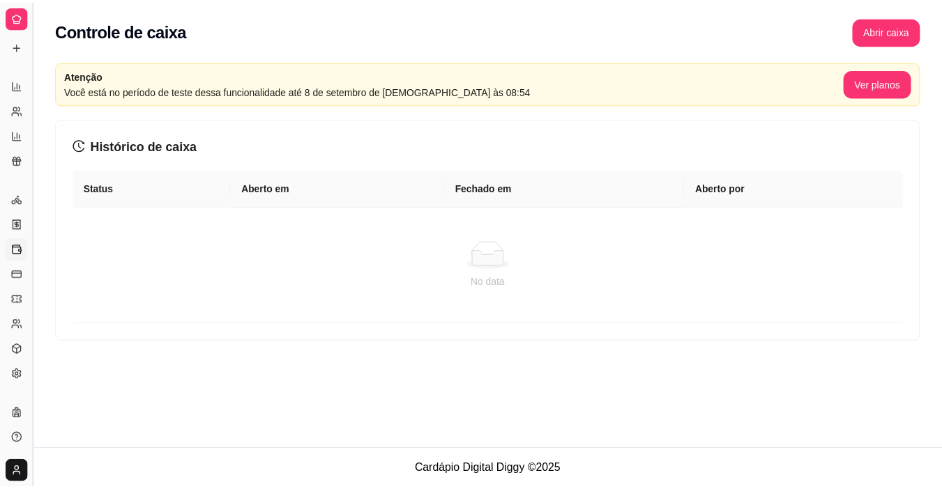
scroll to position [233, 0]
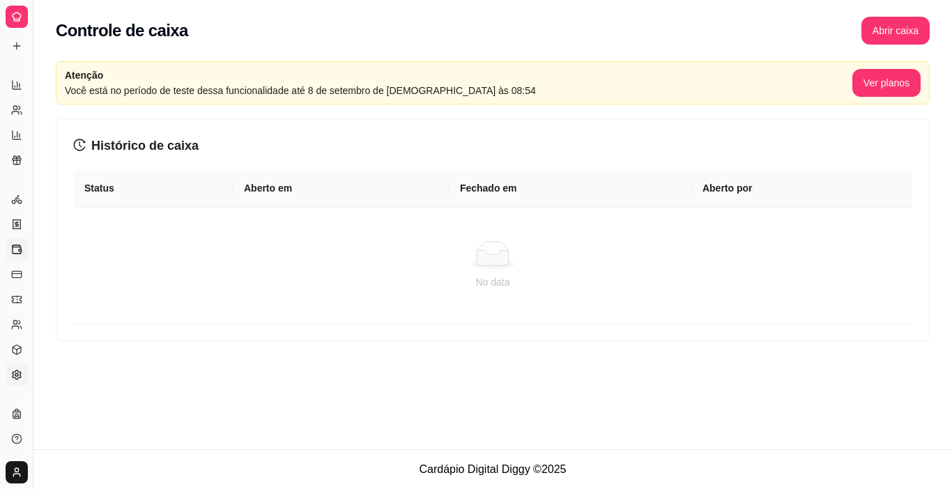
click at [20, 369] on link "Configurações" at bounding box center [17, 375] width 22 height 22
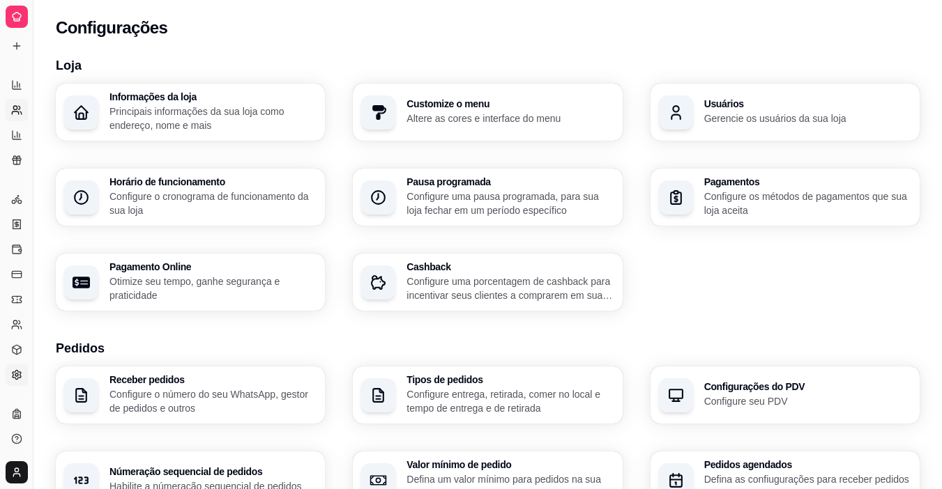
click at [18, 100] on link "Relatório de clientes" at bounding box center [17, 110] width 22 height 22
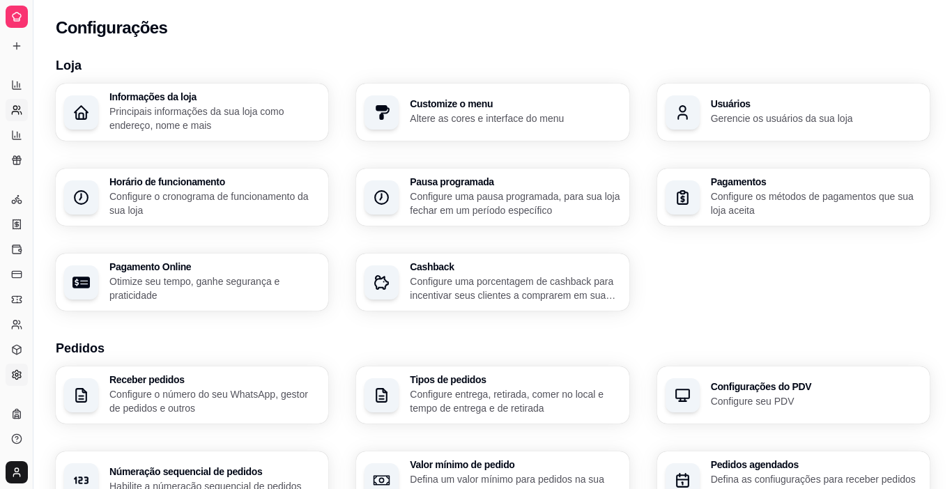
select select "30"
select select "HIGHEST_TOTAL_SPENT_WITH_ORDERS"
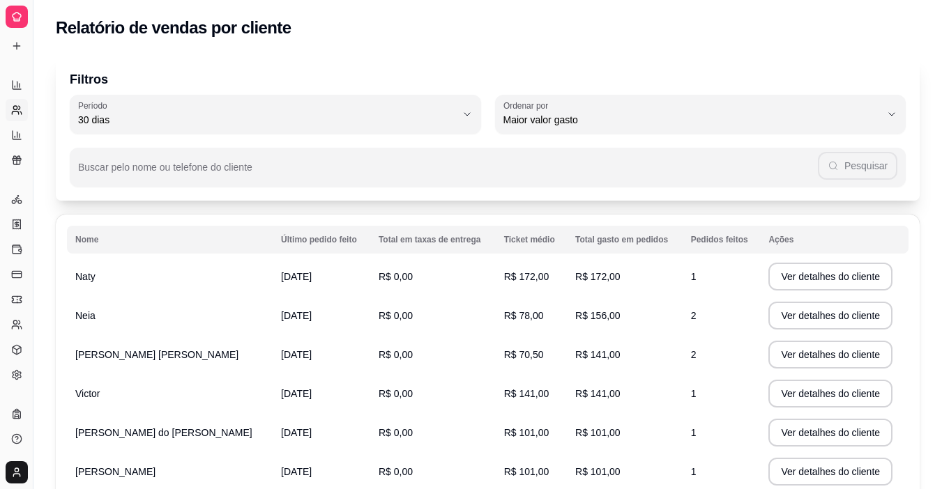
click at [20, 381] on div "Diggy" at bounding box center [17, 392] width 22 height 22
click at [15, 372] on icon at bounding box center [17, 374] width 8 height 9
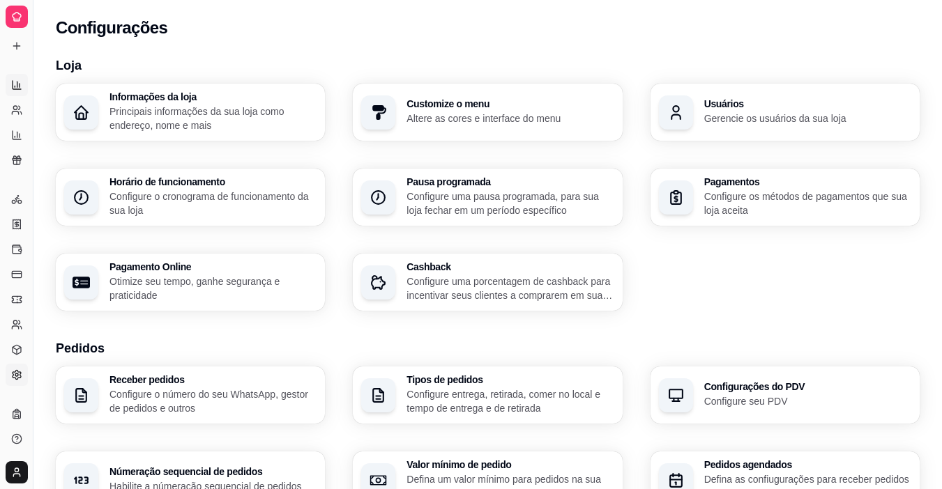
click at [15, 83] on icon at bounding box center [16, 84] width 11 height 11
select select "ALL"
select select "0"
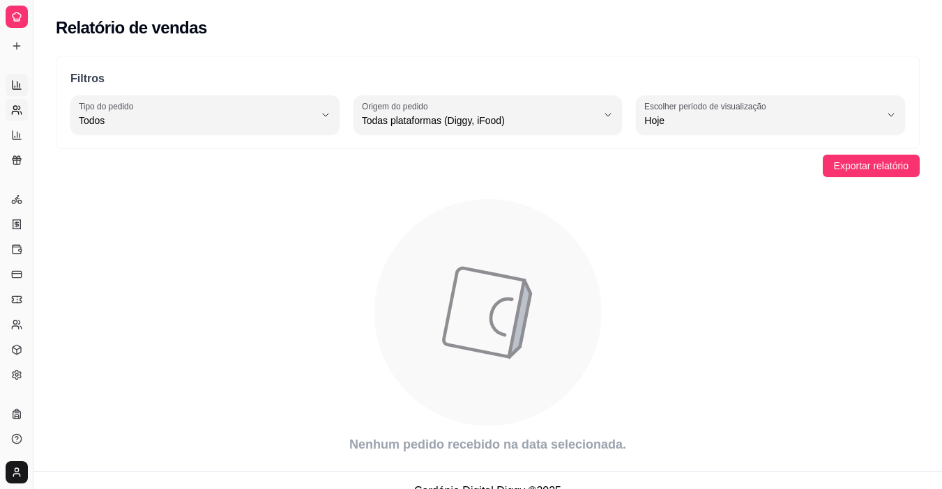
click at [20, 110] on icon at bounding box center [16, 110] width 11 height 11
select select "30"
select select "HIGHEST_TOTAL_SPENT_WITH_ORDERS"
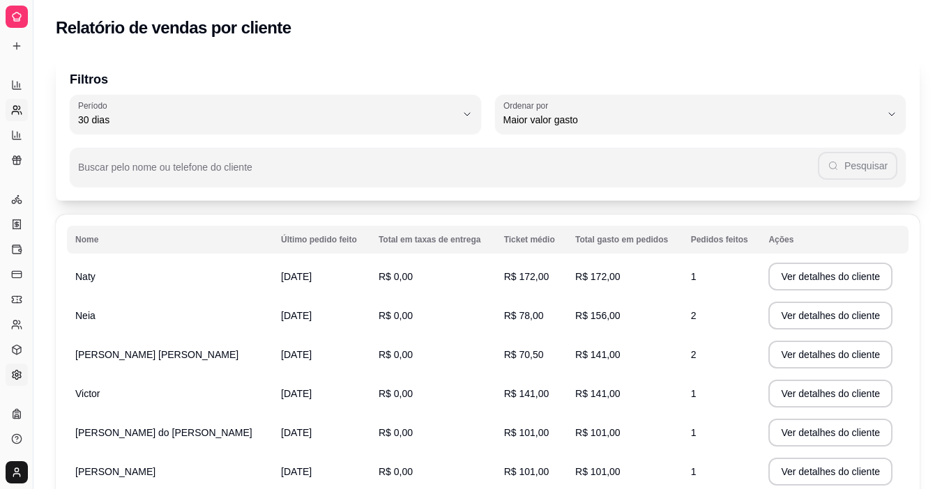
click at [18, 369] on link "Configurações" at bounding box center [17, 375] width 22 height 22
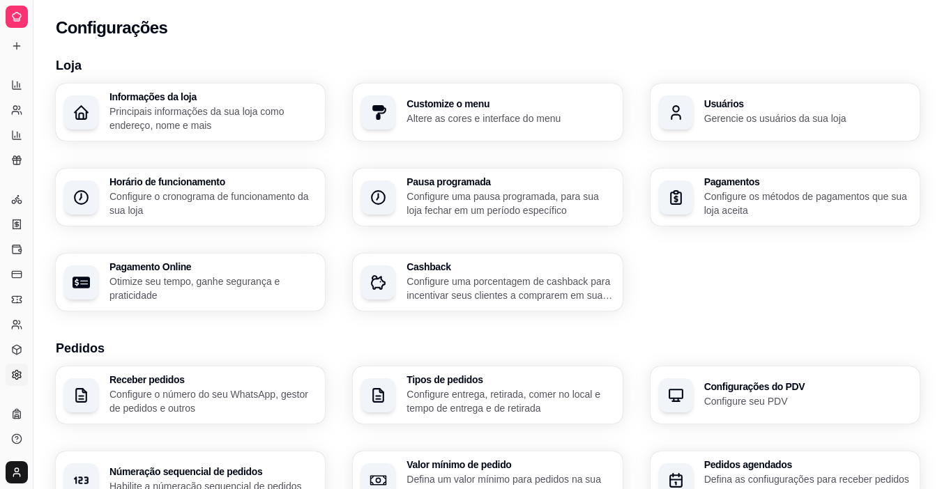
click at [20, 18] on icon at bounding box center [16, 16] width 11 height 11
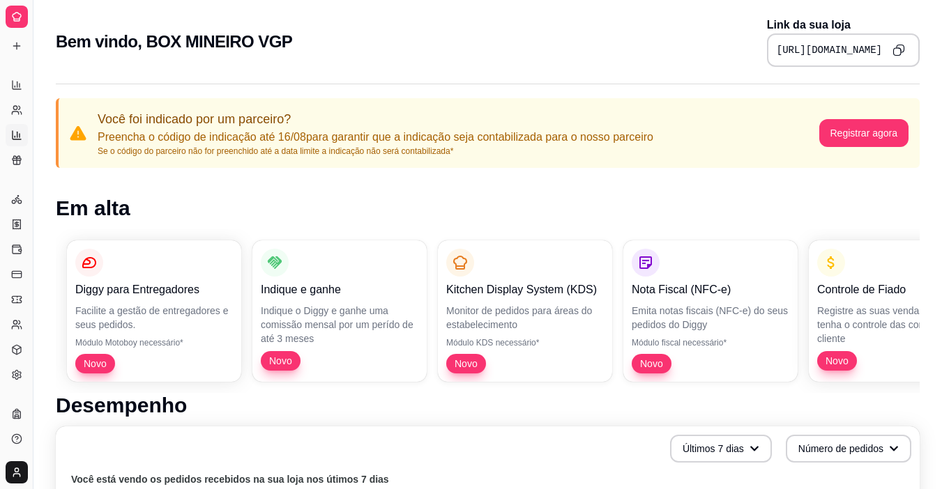
click at [20, 136] on icon at bounding box center [20, 135] width 0 height 3
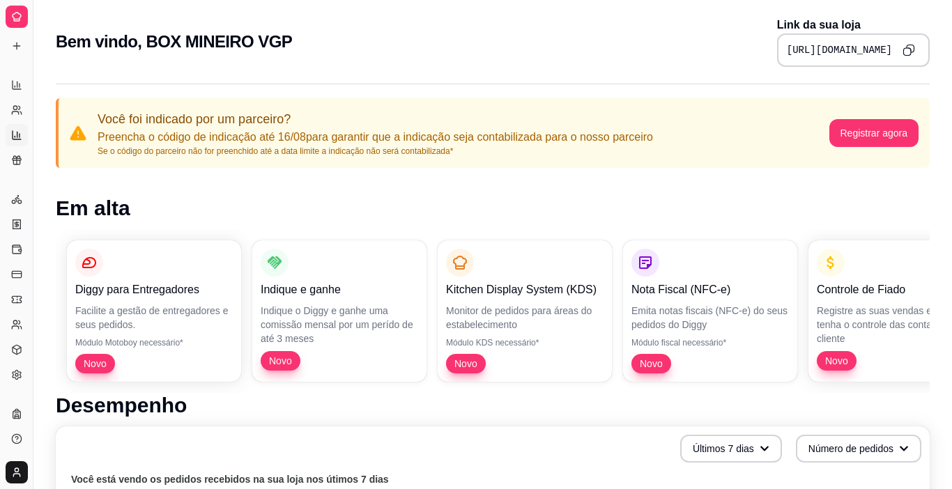
select select "TOTAL_OF_ORDERS"
select select "7"
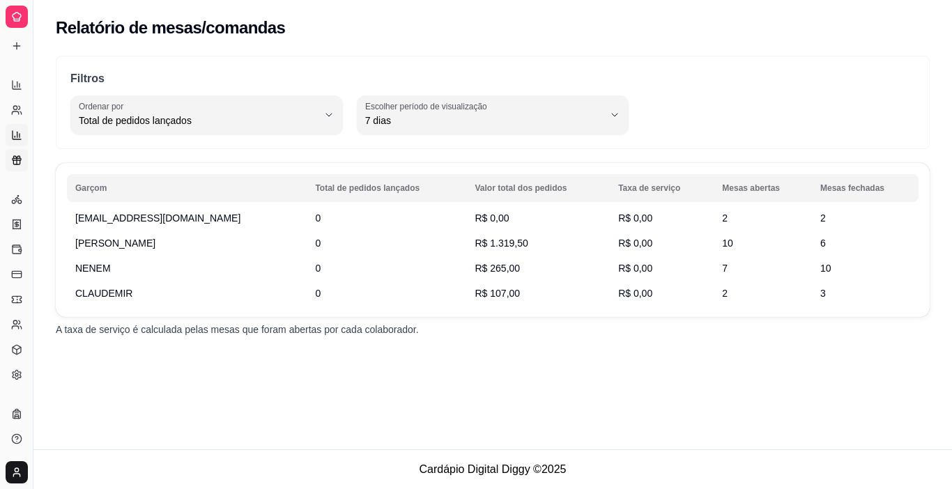
click at [17, 156] on icon at bounding box center [16, 160] width 11 height 11
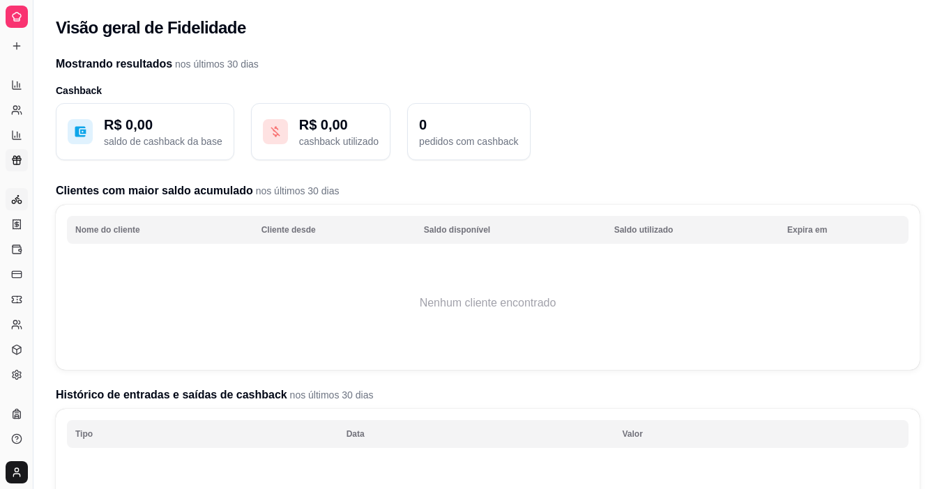
click at [17, 208] on link "Entregadores novo" at bounding box center [17, 199] width 22 height 22
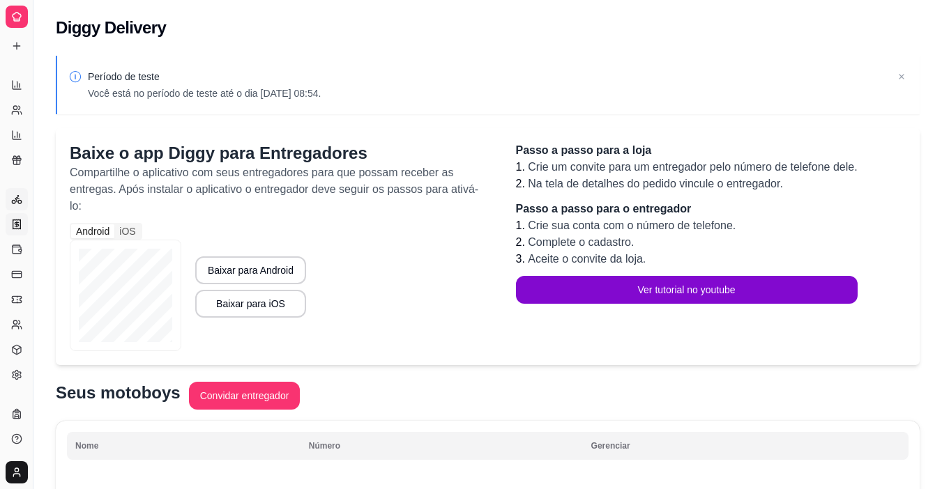
click at [20, 221] on icon at bounding box center [16, 224] width 11 height 11
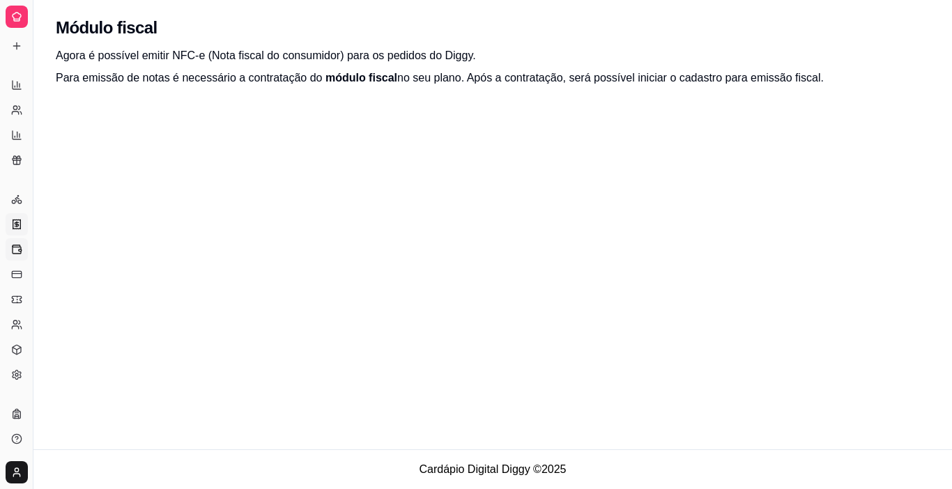
click at [22, 250] on icon at bounding box center [16, 249] width 11 height 11
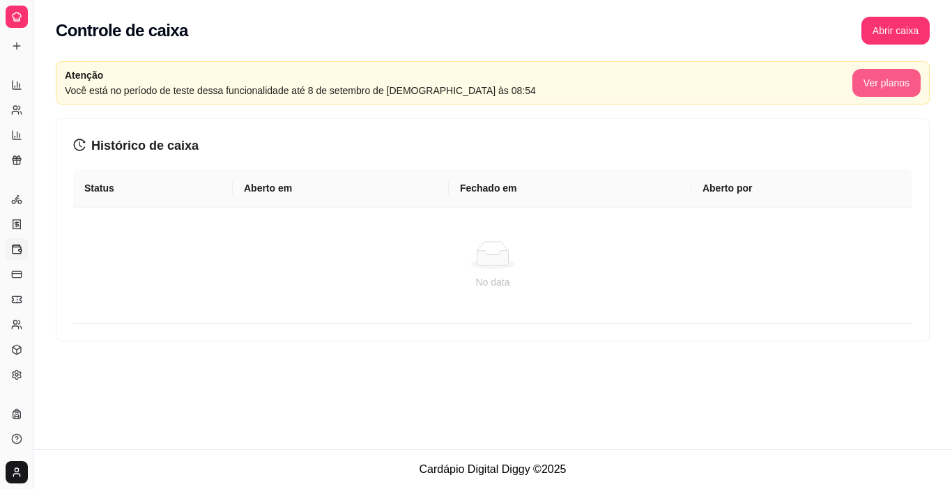
click at [885, 87] on button "Ver planos" at bounding box center [887, 83] width 68 height 28
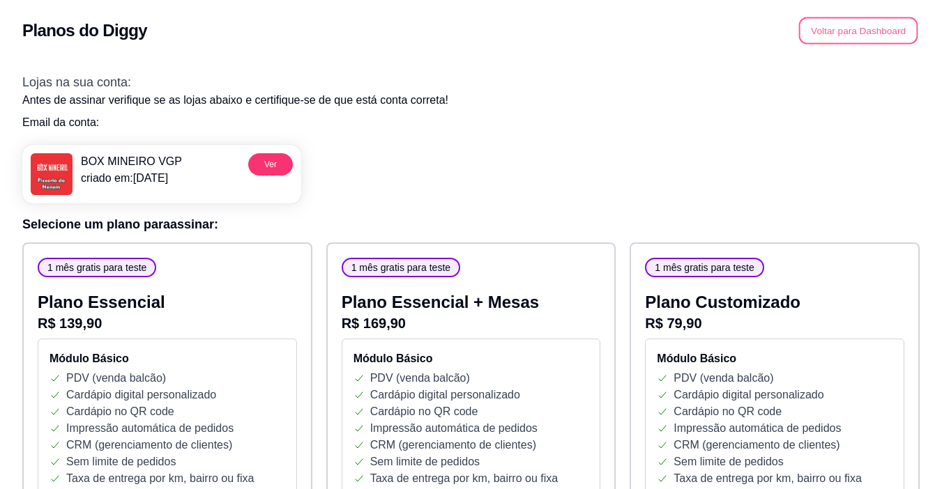
click at [827, 26] on button "Voltar para Dashboard" at bounding box center [858, 30] width 119 height 27
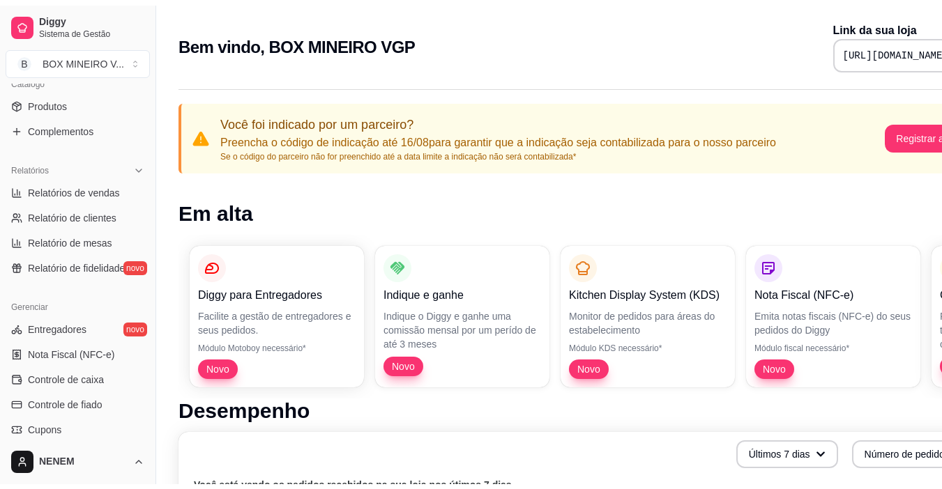
scroll to position [361, 0]
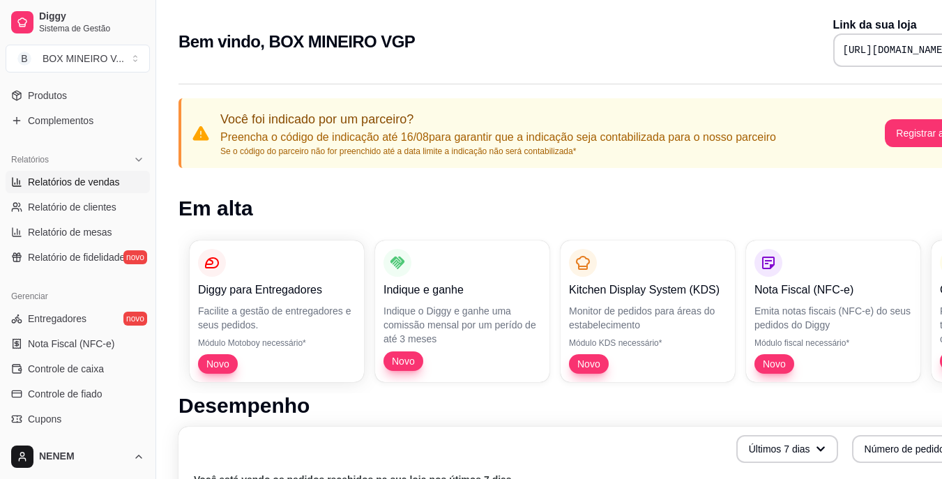
click at [86, 183] on span "Relatórios de vendas" at bounding box center [74, 182] width 92 height 14
select select "ALL"
select select "0"
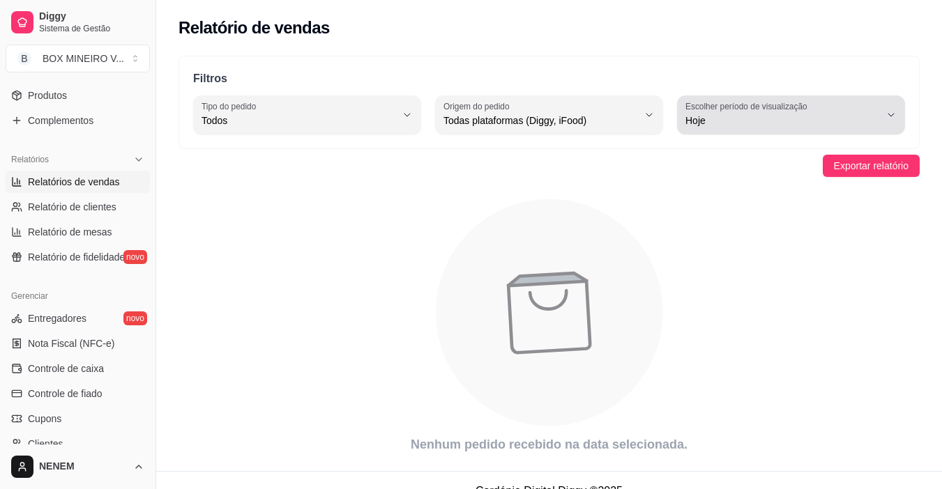
click at [739, 118] on span "Hoje" at bounding box center [782, 121] width 194 height 14
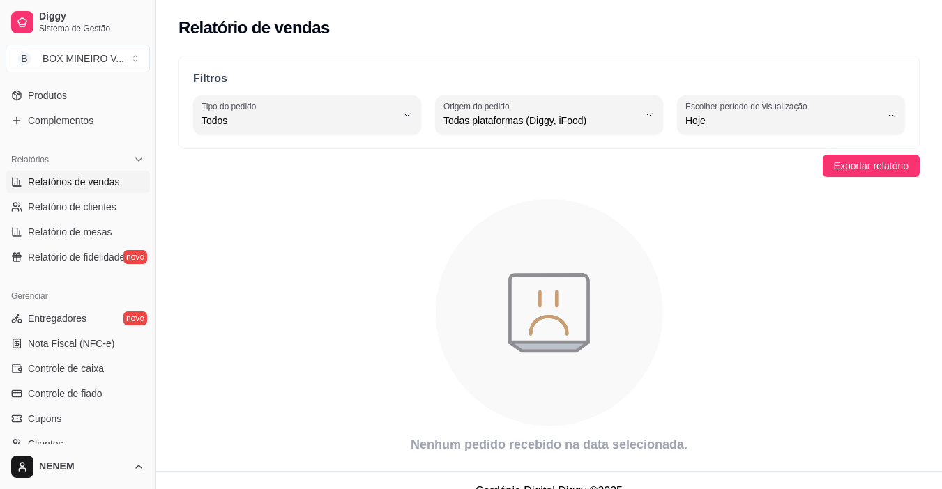
click at [724, 174] on span "Ontem" at bounding box center [784, 176] width 184 height 13
type input "1"
select select "1"
